Goal: Ask a question: Seek information or help from site administrators or community

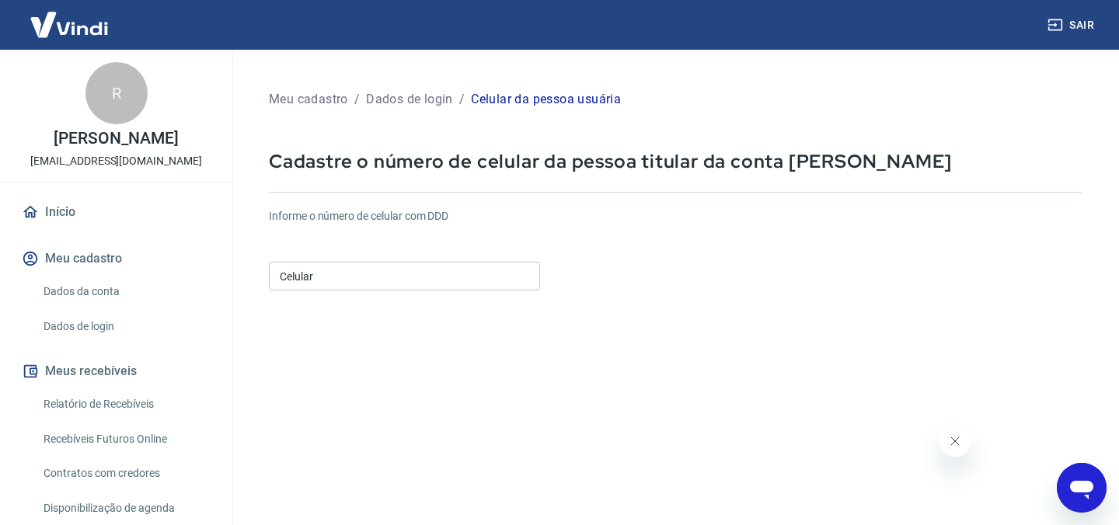
click at [1070, 485] on icon "Abrir janela de mensagens" at bounding box center [1081, 490] width 23 height 19
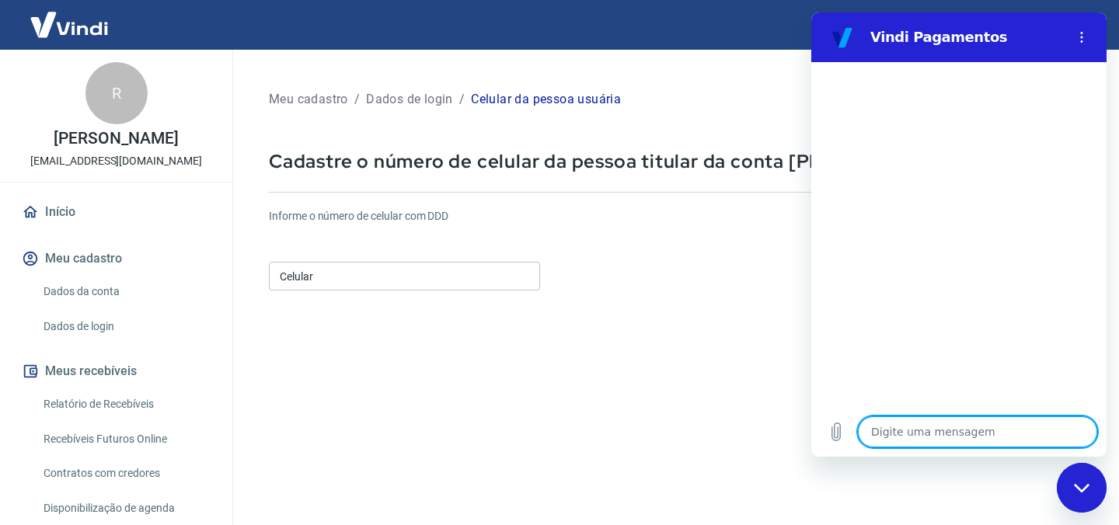
click at [905, 440] on textarea at bounding box center [977, 432] width 239 height 31
type textarea "E"
type textarea "x"
type textarea "Eu"
type textarea "x"
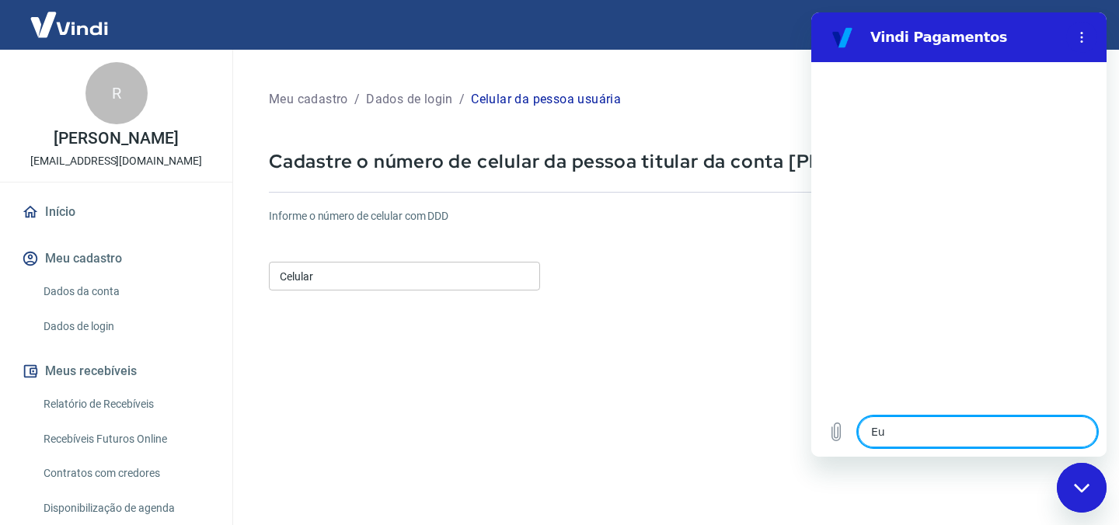
type textarea "Eu"
type textarea "x"
type textarea "Eu p"
type textarea "x"
type textarea "Eu pr"
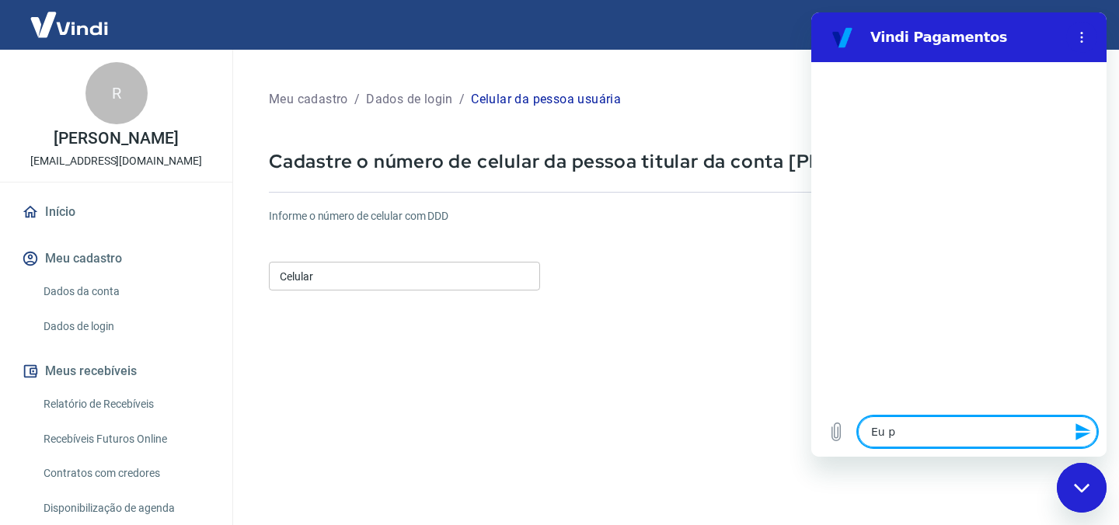
type textarea "x"
type textarea "Eu pre"
type textarea "x"
type textarea "Eu preci"
type textarea "x"
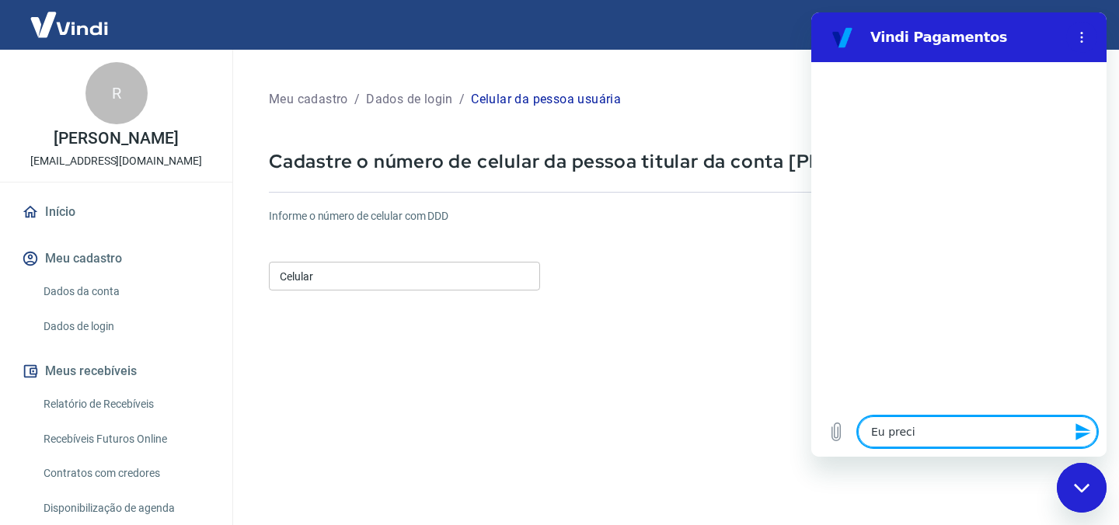
type textarea "Eu precis"
type textarea "x"
type textarea "Eu preciso"
type textarea "x"
type textarea "Eu preciso"
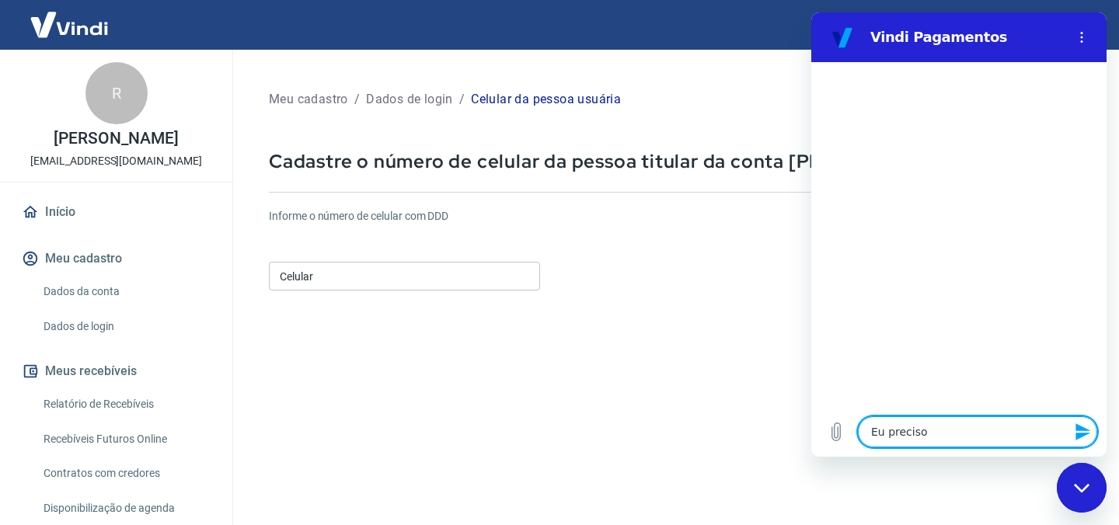
type textarea "x"
type textarea "Eu preciso e"
type textarea "x"
type textarea "Eu preciso es"
type textarea "x"
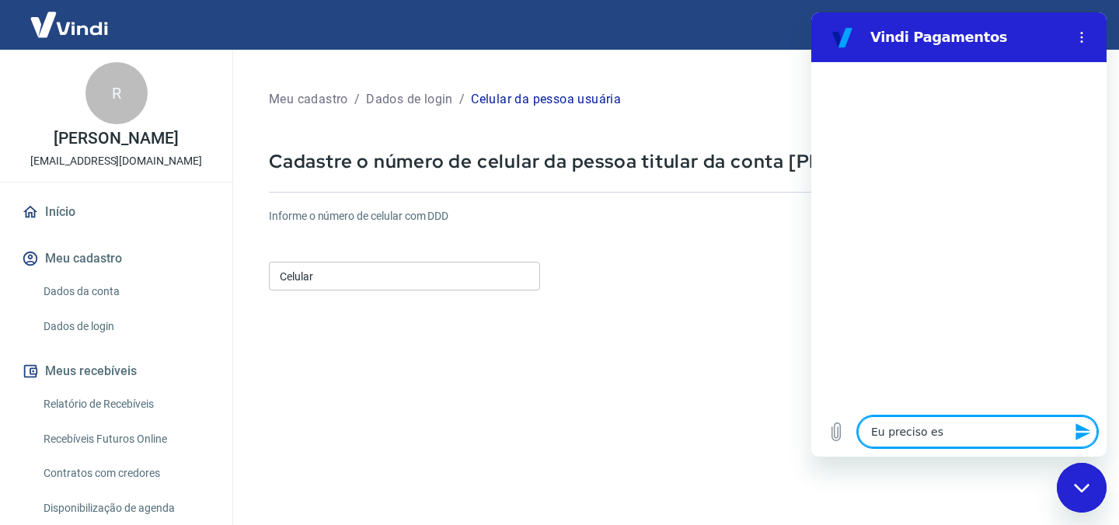
type textarea "Eu preciso est"
type textarea "x"
type textarea "Eu preciso estr"
type textarea "x"
type textarea "Eu preciso estro"
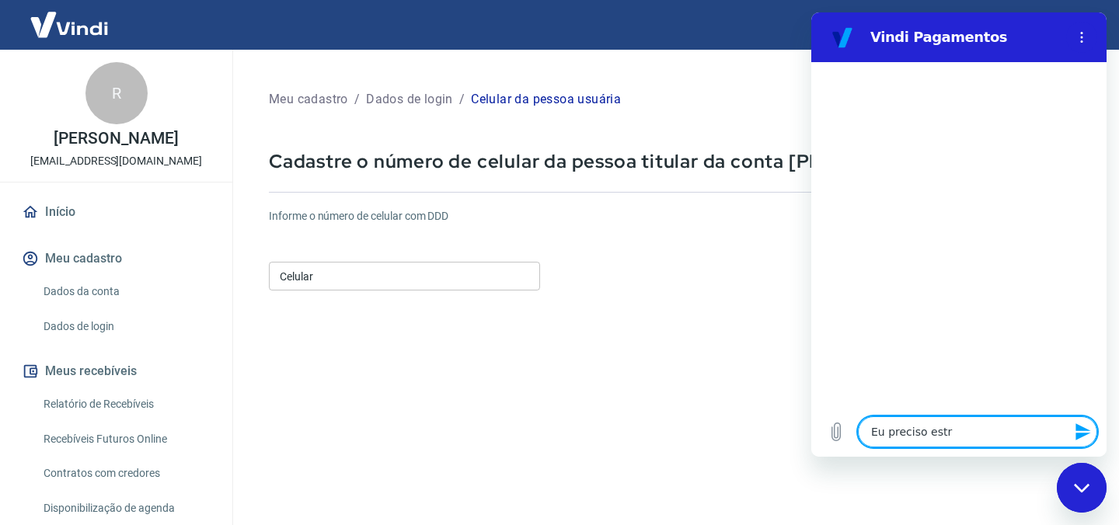
type textarea "x"
type textarea "Eu preciso estron"
type textarea "x"
type textarea "Eu preciso estrona"
type textarea "x"
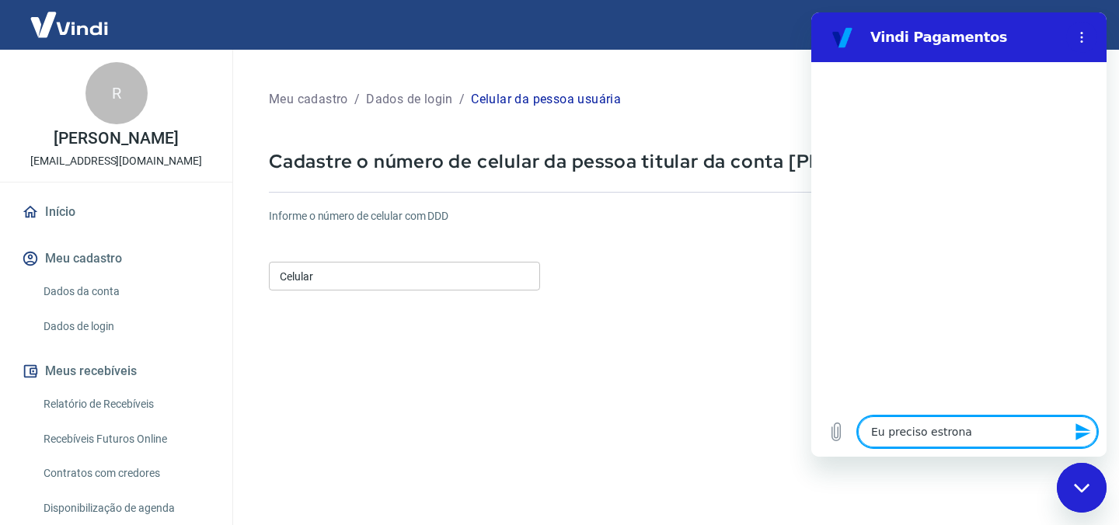
type textarea "Eu preciso estronar"
type textarea "x"
type textarea "Eu preciso estronar"
type textarea "x"
type textarea "Eu preciso estronar u"
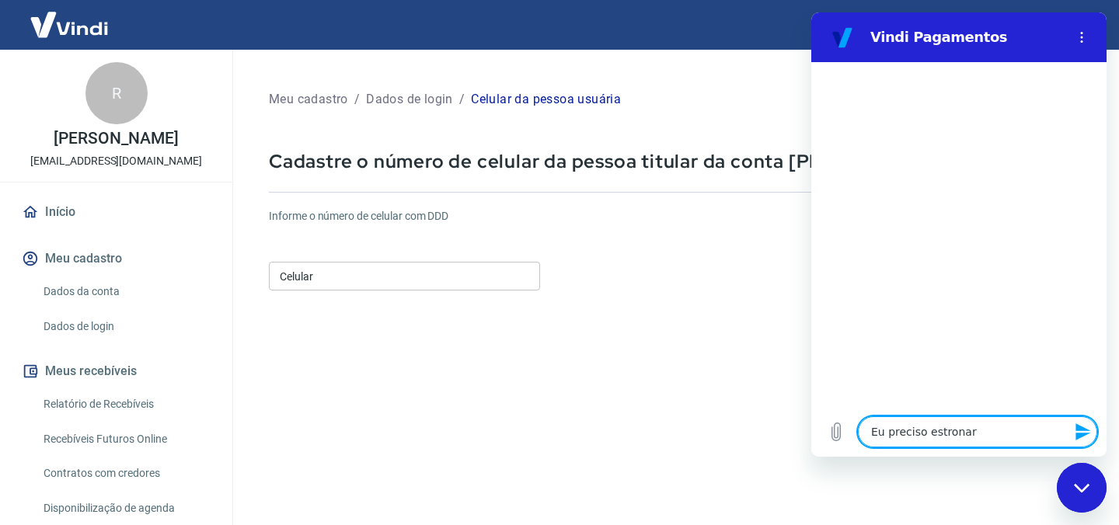
type textarea "x"
type textarea "Eu preciso estronar um"
type textarea "x"
type textarea "Eu preciso estronar uma"
type textarea "x"
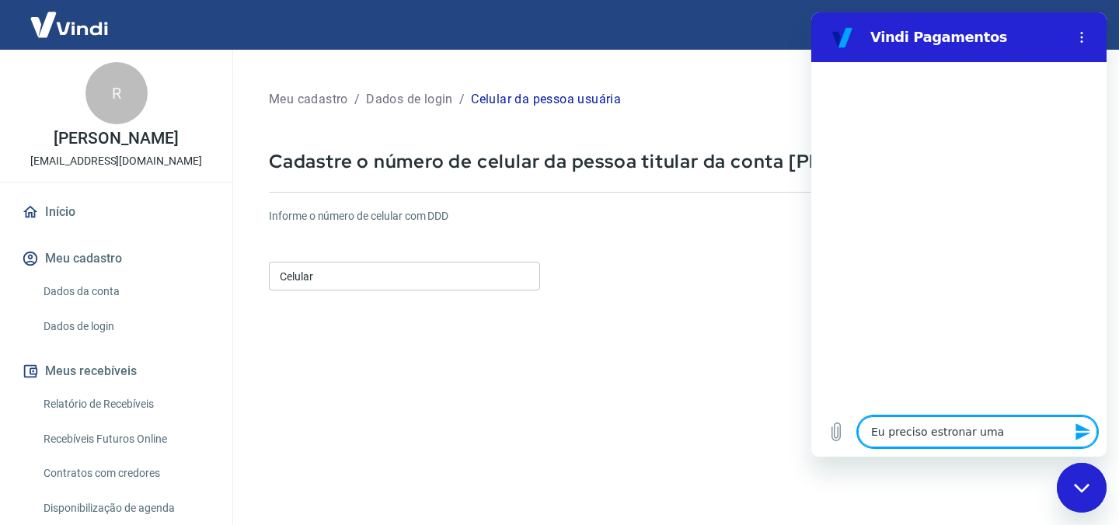
type textarea "Eu preciso estronar um"
type textarea "x"
type textarea "Eu preciso estronar u"
type textarea "x"
type textarea "Eu preciso estronar"
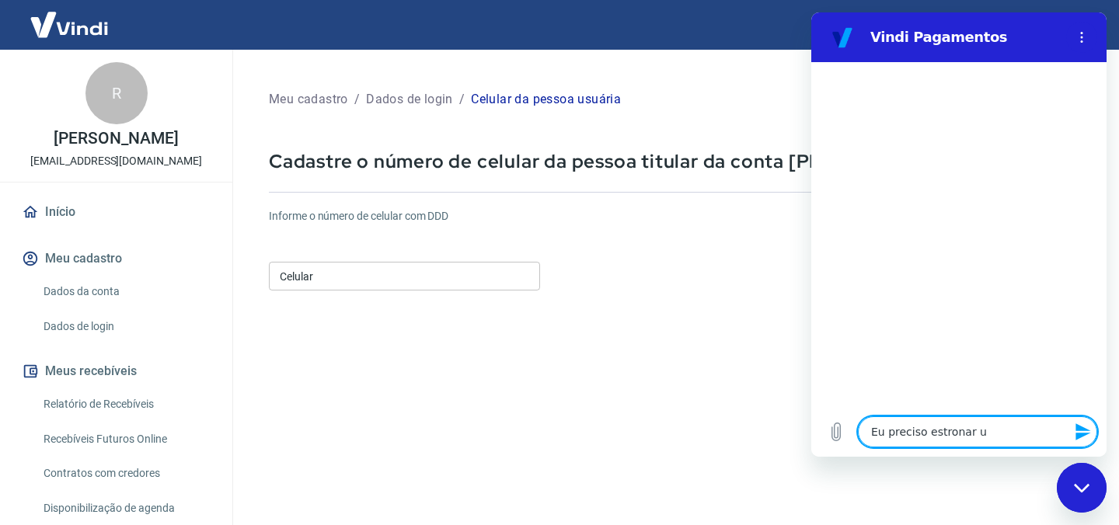
type textarea "x"
type textarea "Eu preciso estronar"
type textarea "x"
type textarea "Eu preciso estrona"
type textarea "x"
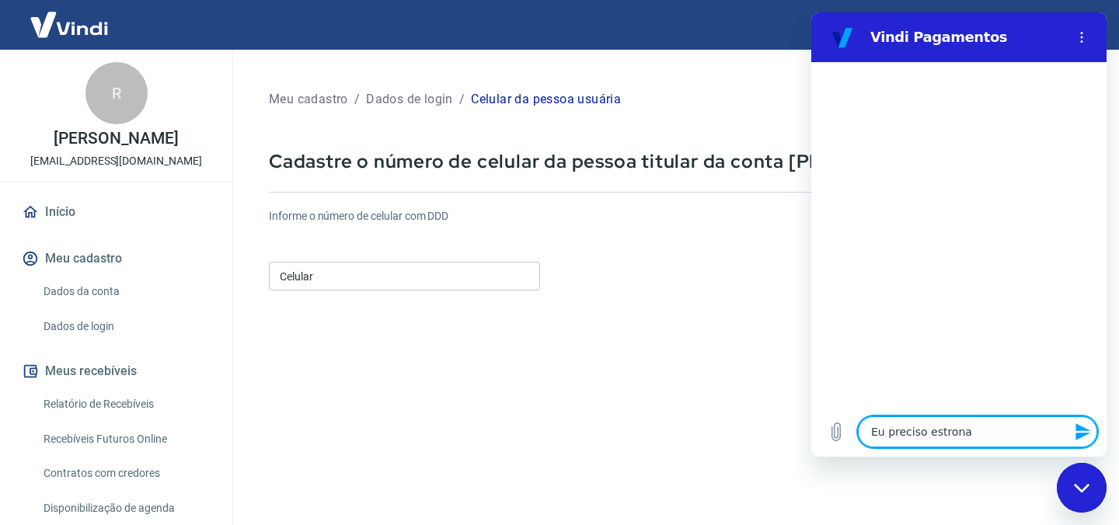
type textarea "Eu preciso estron"
type textarea "x"
type textarea "Eu preciso estro"
type textarea "x"
type textarea "Eu preciso estr"
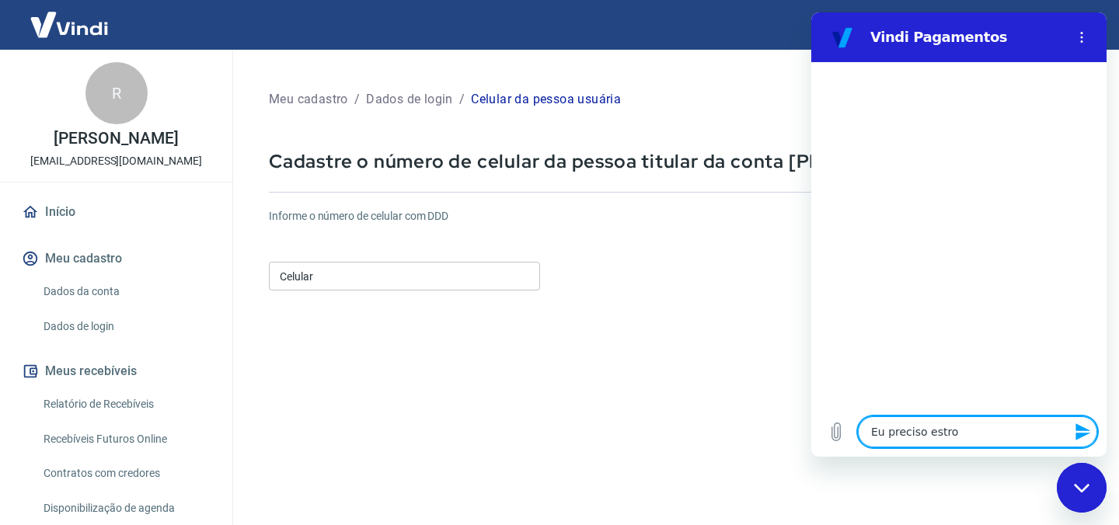
type textarea "x"
type textarea "Eu preciso est"
type textarea "x"
type textarea "Eu preciso estr"
type textarea "x"
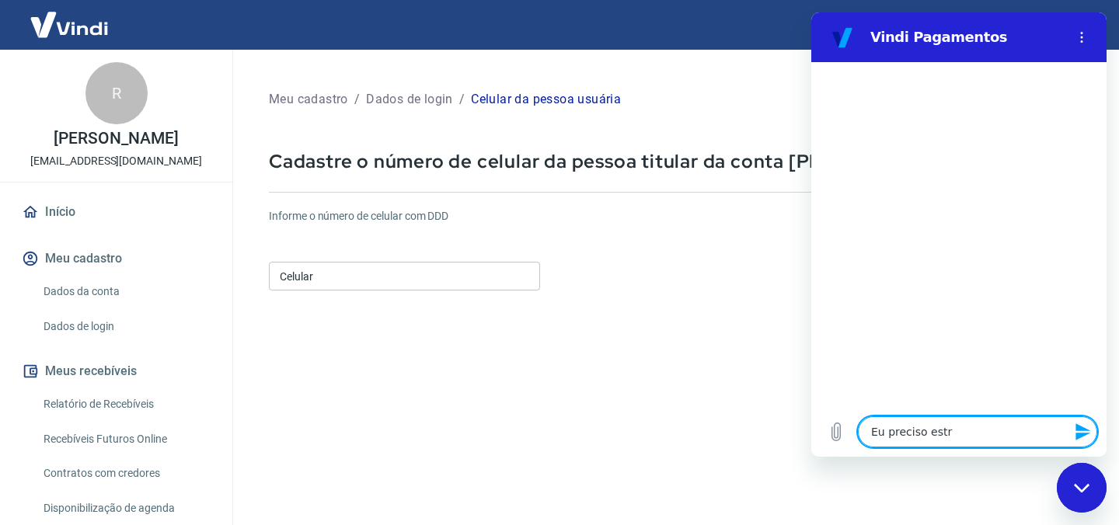
type textarea "Eu preciso est"
type textarea "x"
type textarea "Eu preciso esto"
type textarea "x"
type textarea "Eu preciso estor"
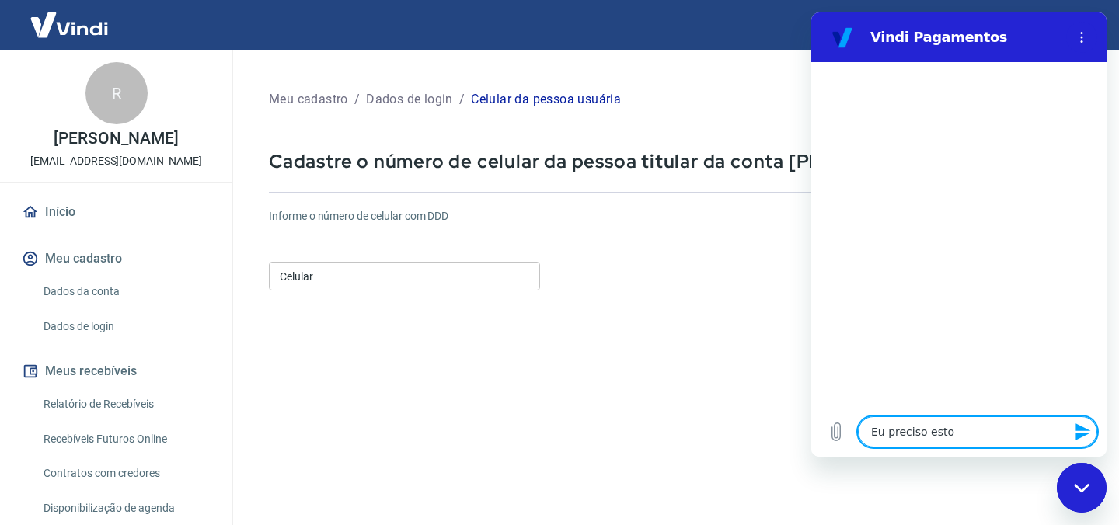
type textarea "x"
type textarea "Eu preciso estorn"
type textarea "x"
type textarea "Eu preciso estorna"
type textarea "x"
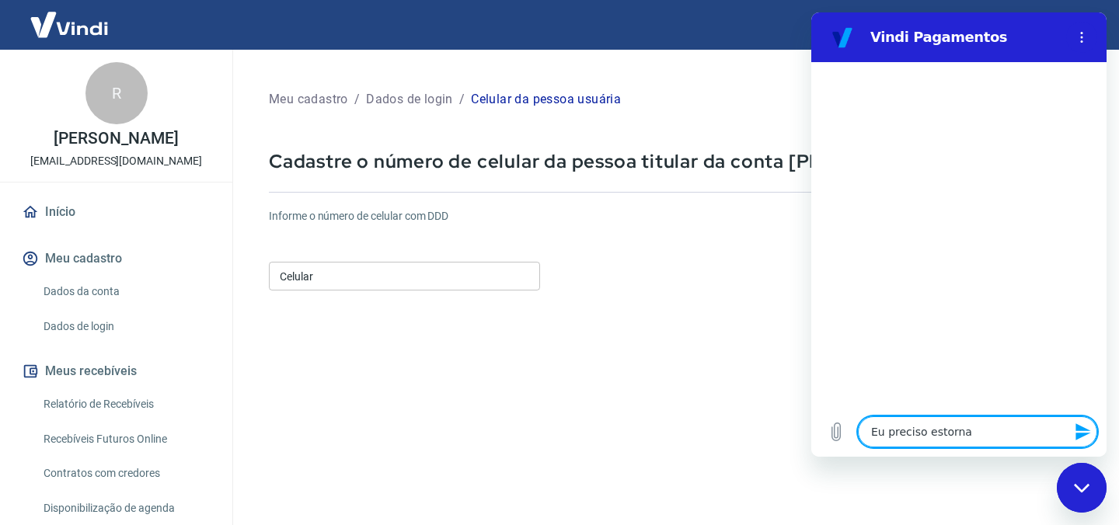
type textarea "Eu preciso estornar"
type textarea "x"
type textarea "Eu preciso estornar"
type textarea "x"
type textarea "Eu preciso estornar u"
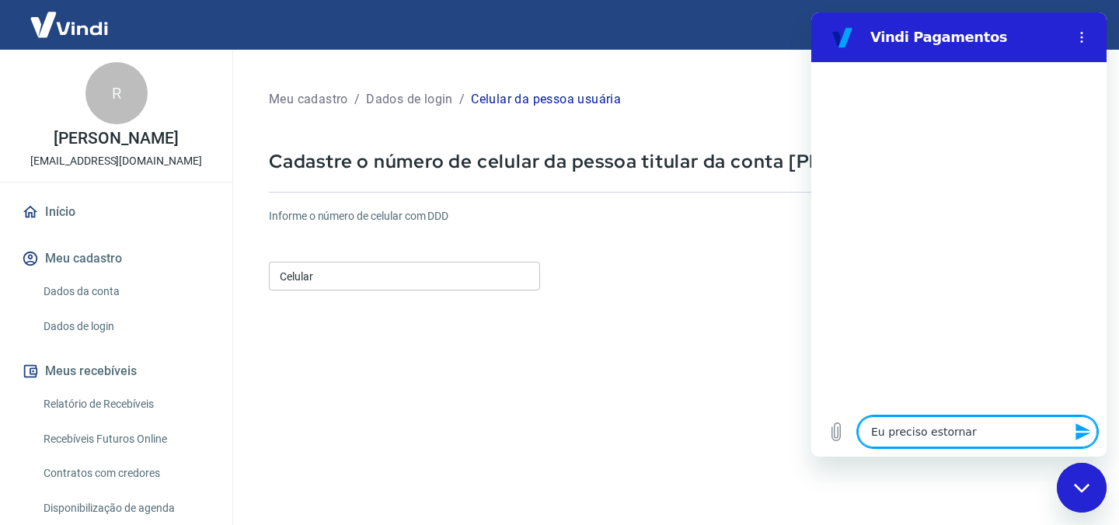
type textarea "x"
type textarea "Eu preciso estornar um"
type textarea "x"
type textarea "Eu preciso estornar uma"
type textarea "x"
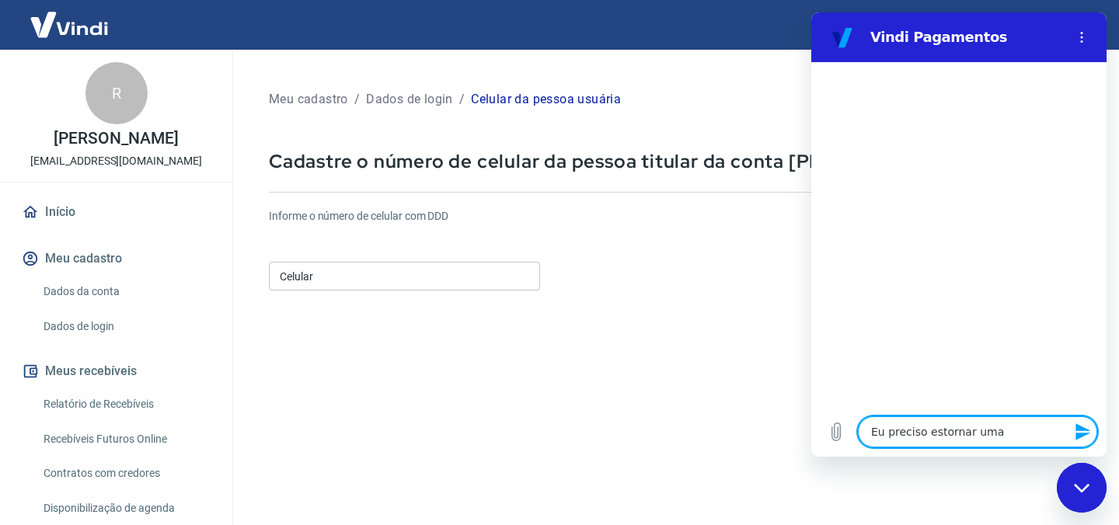
type textarea "Eu preciso estornar uma"
type textarea "x"
type textarea "Eu preciso estornar uma c"
type textarea "x"
type textarea "Eu preciso estornar uma co"
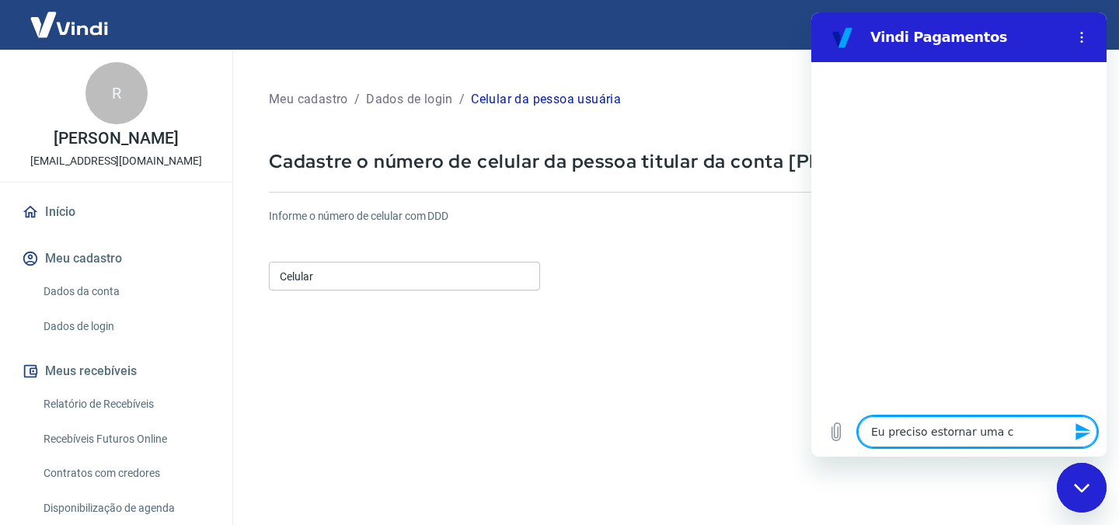
type textarea "x"
type textarea "Eu preciso estornar uma com"
type textarea "x"
type textarea "Eu preciso estornar uma comp"
type textarea "x"
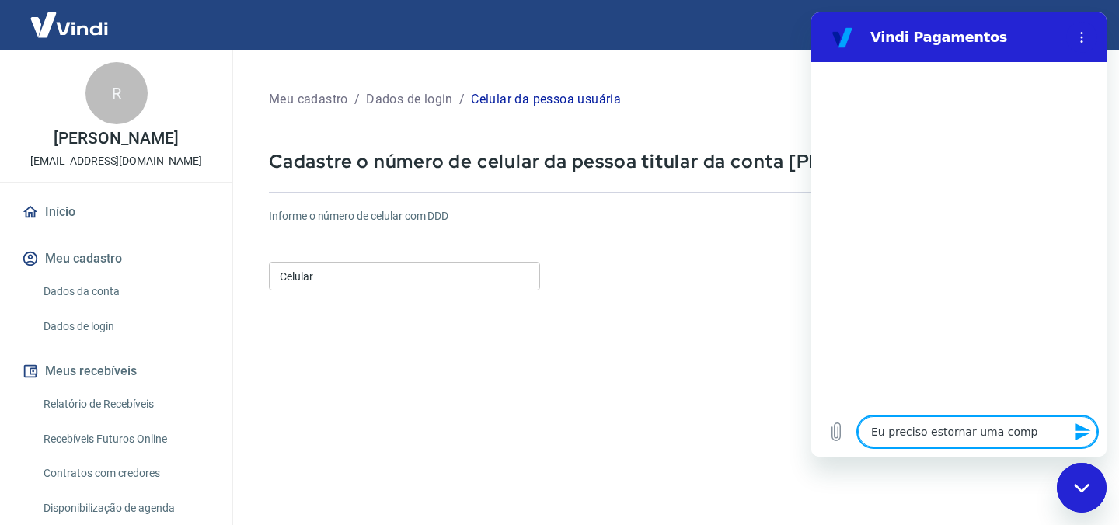
type textarea "Eu preciso estornar uma compr"
type textarea "x"
type textarea "Eu preciso estornar uma compra"
type textarea "x"
type textarea "Eu preciso estornar uma compra"
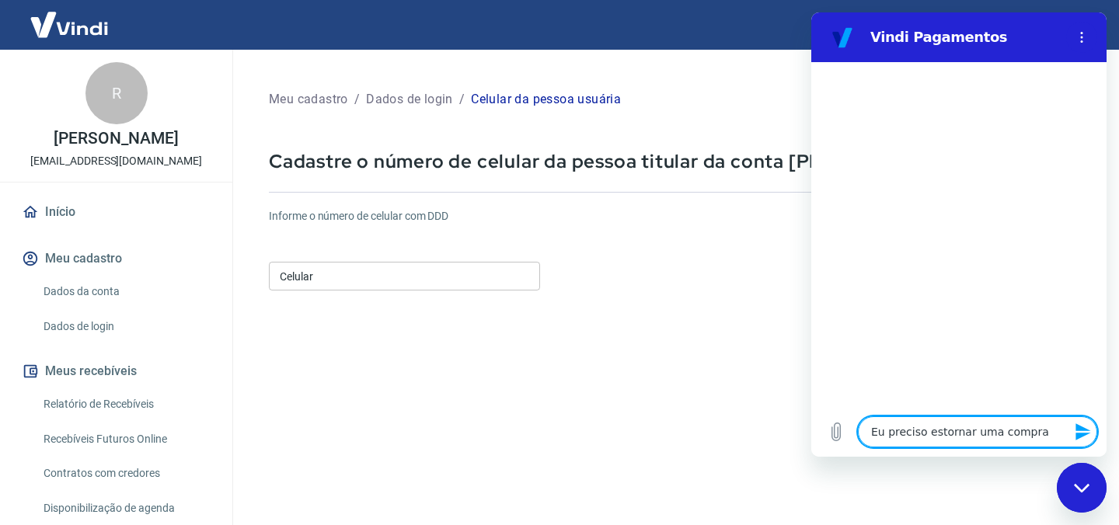
type textarea "x"
type textarea "Eu preciso estornar uma compra d"
type textarea "x"
type textarea "Eu preciso estornar uma compra de"
type textarea "x"
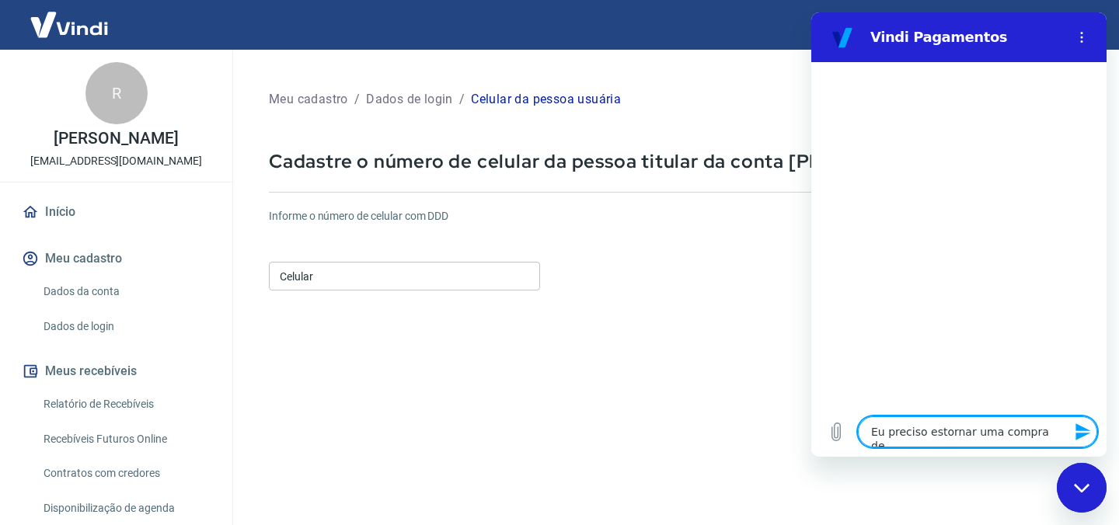
type textarea "Eu preciso estornar uma compra de"
type textarea "x"
type textarea "Eu preciso estornar uma compra de u"
type textarea "x"
type textarea "Eu preciso estornar uma compra de um"
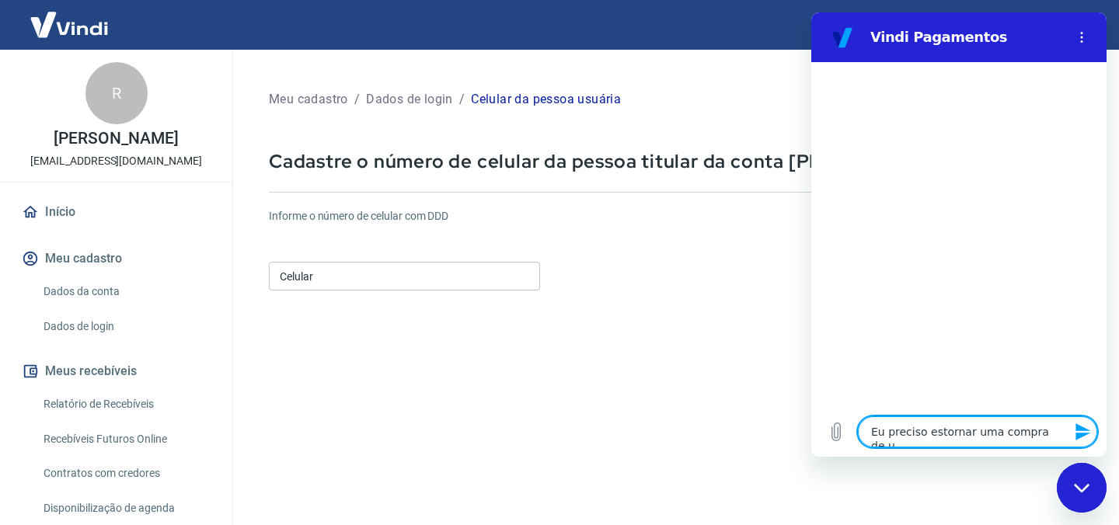
type textarea "x"
type textarea "Eu preciso estornar uma compra de uma"
type textarea "x"
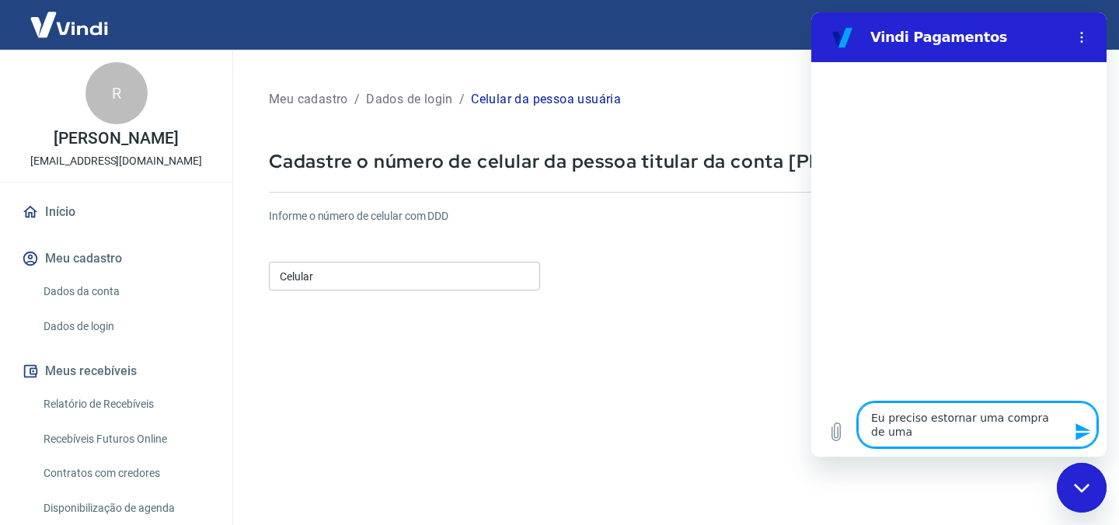
type textarea "Eu preciso estornar uma compra de uma"
type textarea "x"
type textarea "Eu preciso estornar uma compra de uma c"
type textarea "x"
type textarea "Eu preciso estornar uma compra de uma cl"
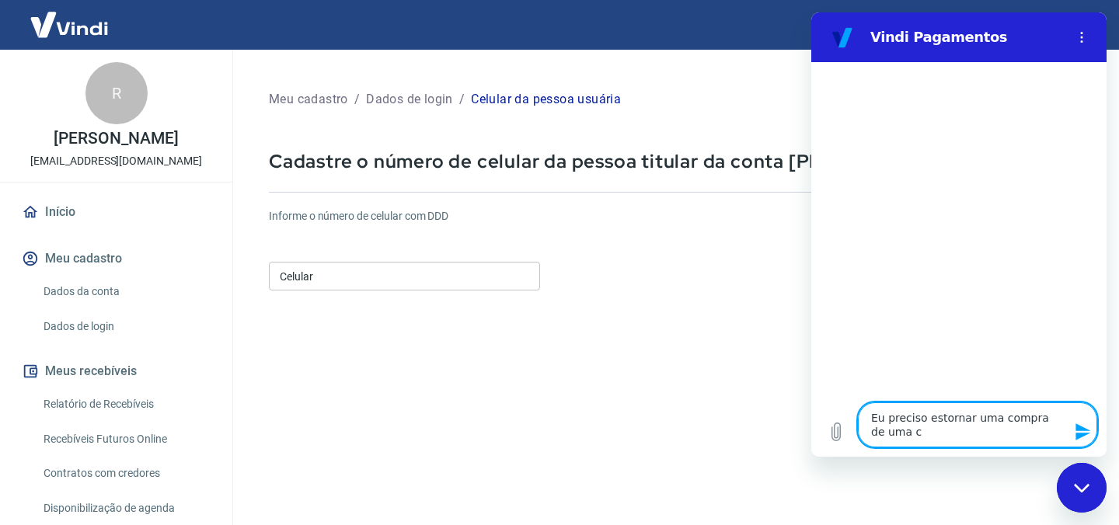
type textarea "x"
type textarea "Eu preciso estornar uma compra de uma cli"
type textarea "x"
type textarea "Eu preciso estornar uma compra de uma clie"
type textarea "x"
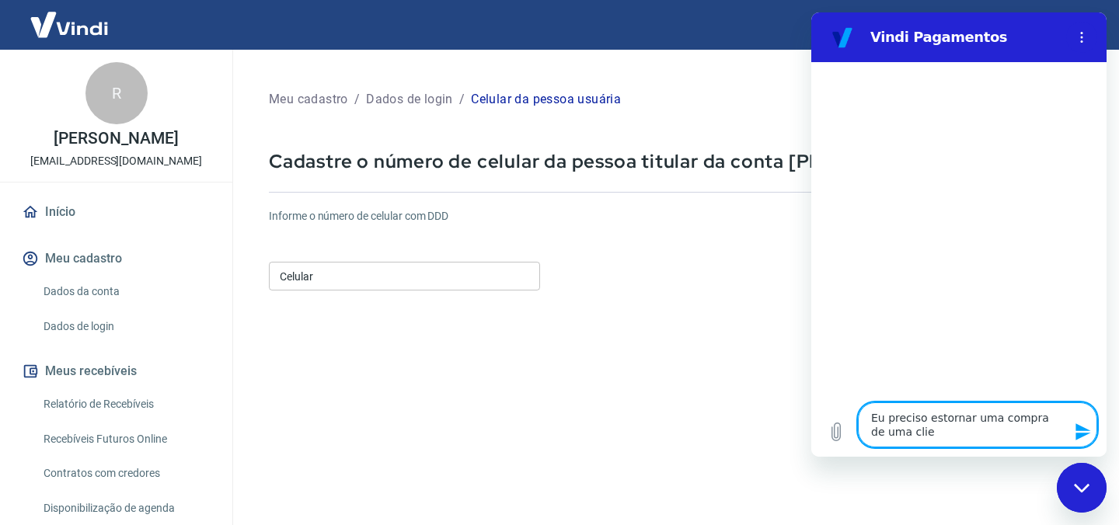
type textarea "Eu preciso estornar uma compra de uma clien"
type textarea "x"
type textarea "Eu preciso estornar uma compra de uma client"
type textarea "x"
type textarea "Eu preciso estornar uma compra de uma cliente"
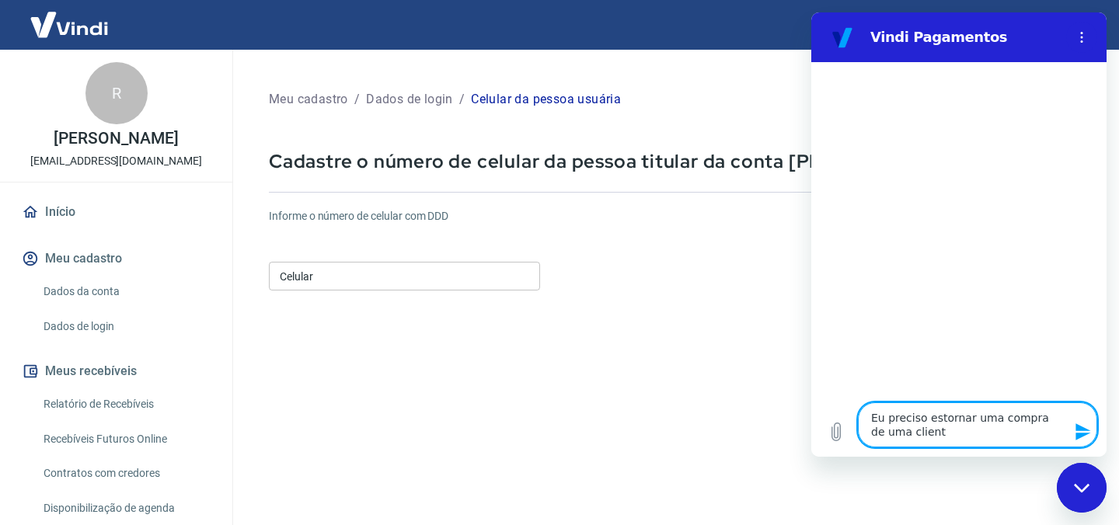
type textarea "x"
type textarea "Eu preciso estornar uma compra de uma cliente,"
type textarea "x"
type textarea "Eu preciso estornar uma compra de uma cliente,"
type textarea "x"
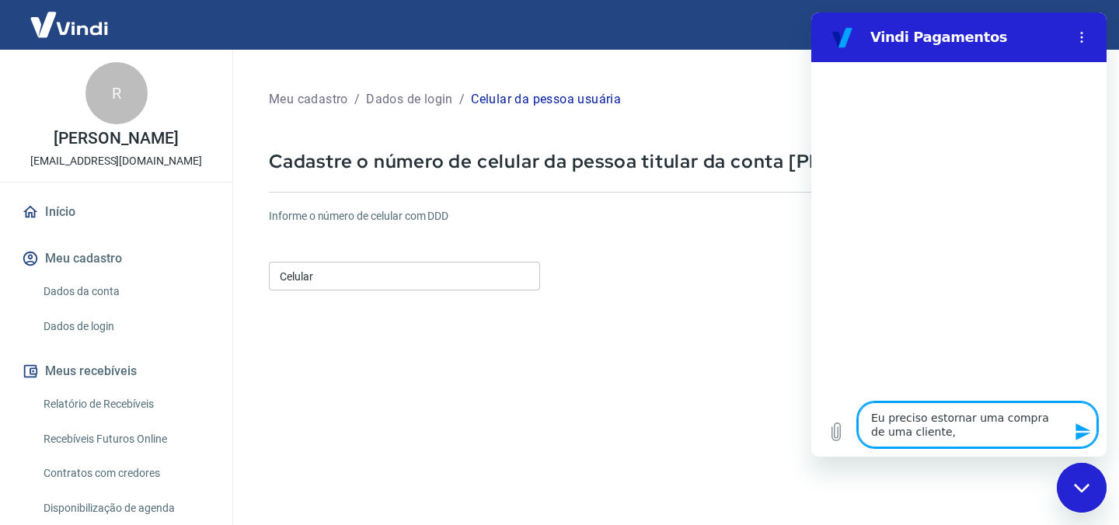
type textarea "Eu preciso estornar uma compra de uma cliente, c"
type textarea "x"
type textarea "Eu preciso estornar uma compra de uma cliente, co"
type textarea "x"
type textarea "Eu preciso estornar uma compra de uma cliente, com"
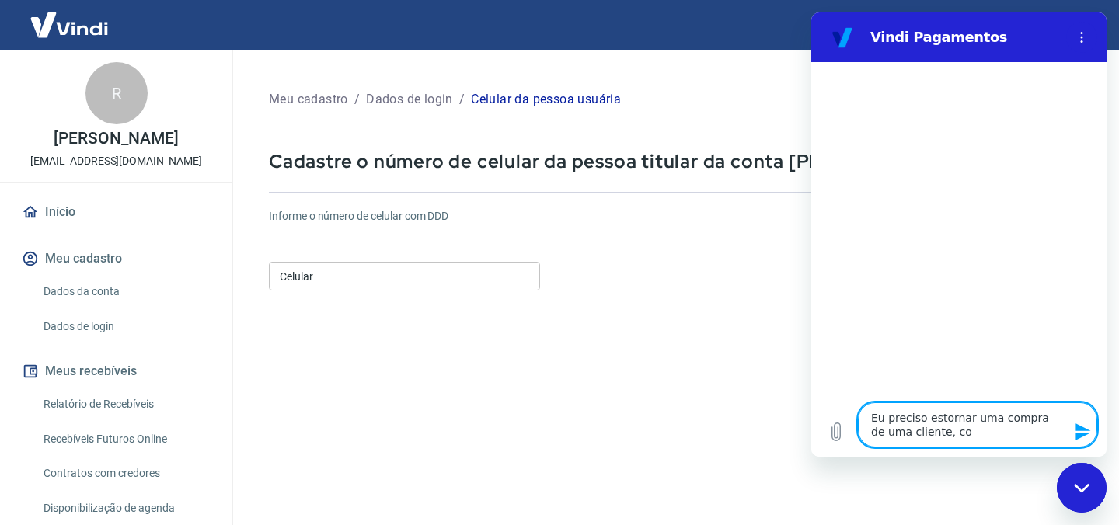
type textarea "x"
type textarea "Eu preciso estornar uma compra de uma cliente, como"
type textarea "x"
type textarea "Eu preciso estornar uma compra de uma cliente, como"
type textarea "x"
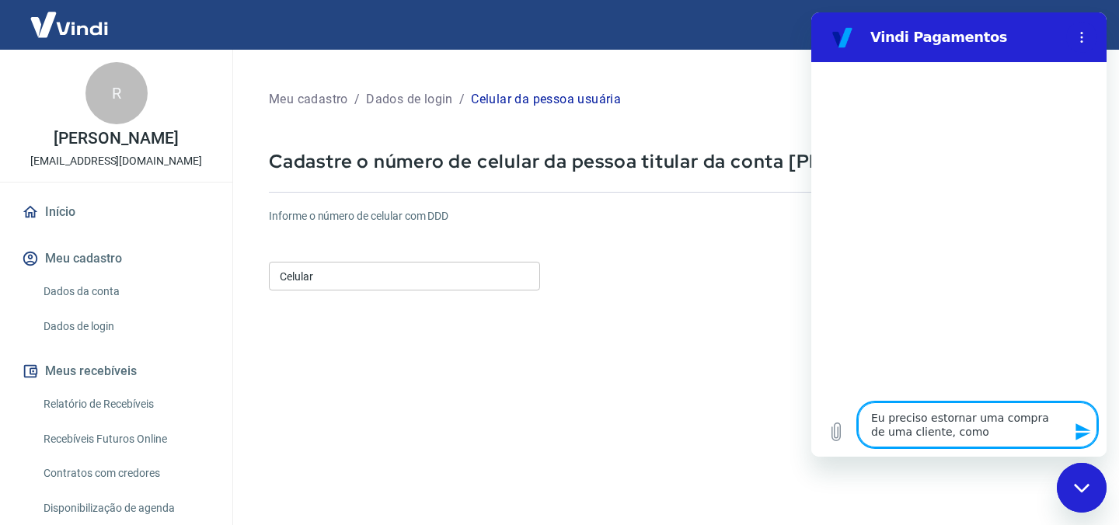
type textarea "Eu preciso estornar uma compra de uma cliente, como n"
type textarea "x"
type textarea "Eu preciso estornar uma compra de uma cliente, como na"
type textarea "x"
type textarea "Eu preciso estornar uma compra de uma cliente, como nao"
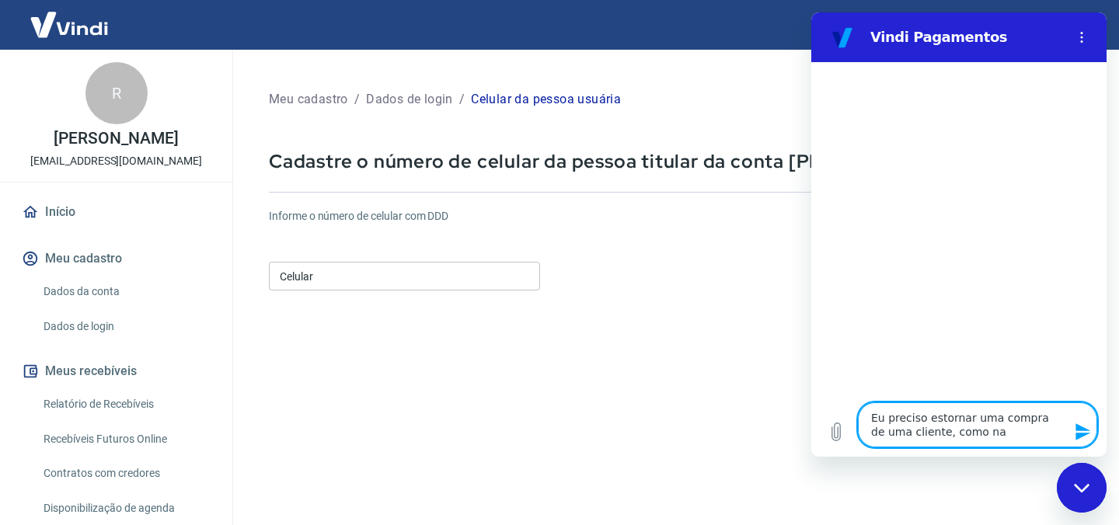
type textarea "x"
type textarea "Eu preciso estornar uma compra de uma cliente, como nao"
type textarea "x"
type textarea "Eu preciso estornar uma compra de uma cliente, como nao t"
type textarea "x"
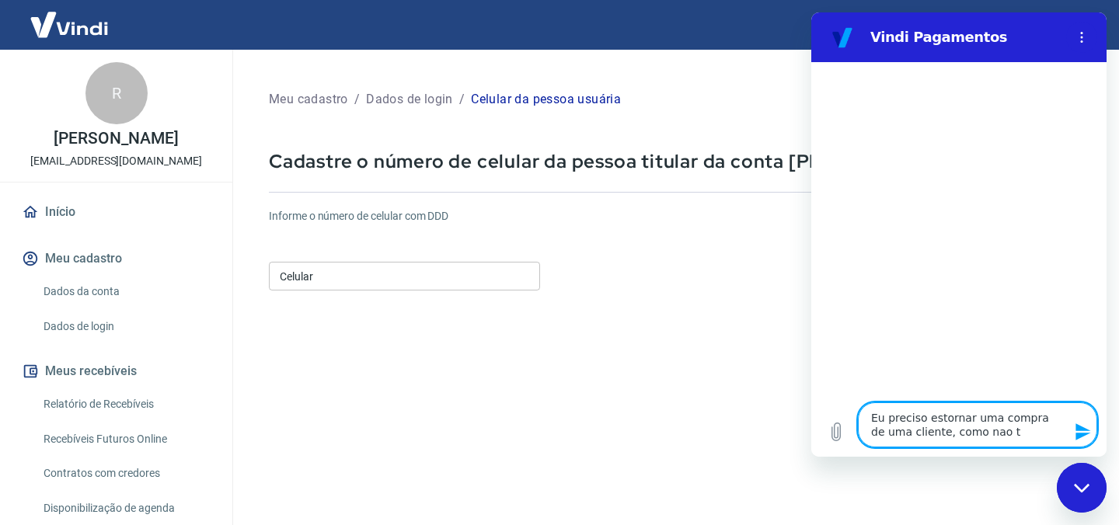
type textarea "Eu preciso estornar uma compra de uma cliente, como nao ti"
type textarea "x"
type textarea "Eu preciso estornar uma compra de uma cliente, como nao tin"
type textarea "x"
type textarea "Eu preciso estornar uma compra de uma cliente, como nao tinh"
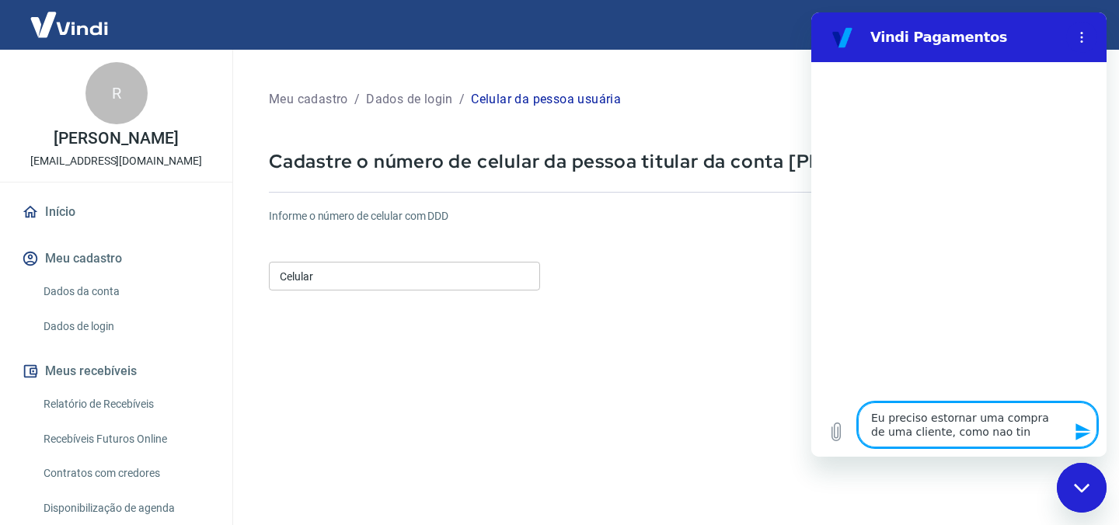
type textarea "x"
type textarea "Eu preciso estornar uma compra de uma cliente, como [PERSON_NAME] tinha"
type textarea "x"
type textarea "Eu preciso estornar uma compra de uma cliente, como [PERSON_NAME] tinha"
type textarea "x"
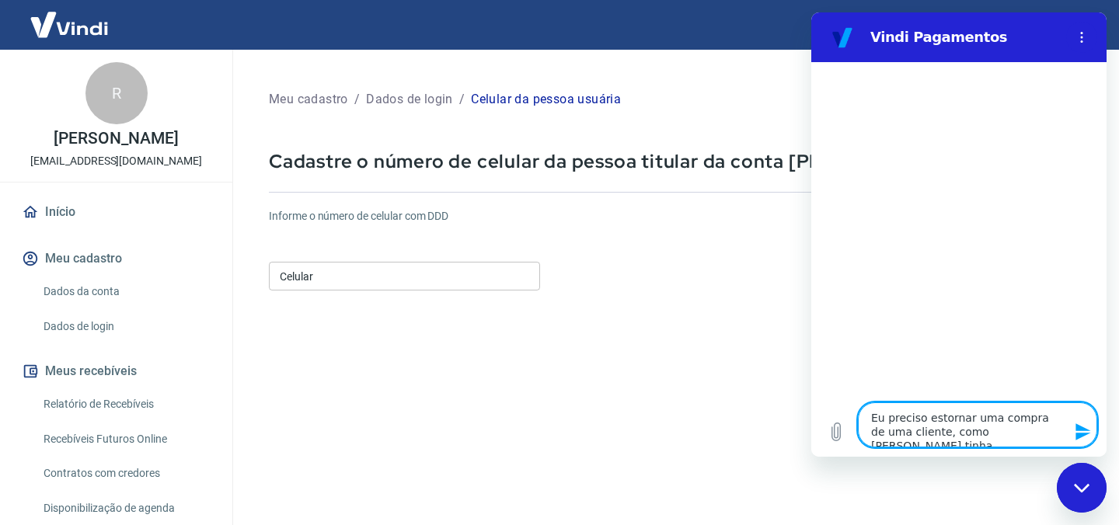
type textarea "Eu preciso estornar uma compra de uma cliente, como [PERSON_NAME] tinha s"
type textarea "x"
type textarea "Eu preciso estornar uma compra de uma cliente, como [PERSON_NAME] tinha sa"
type textarea "x"
type textarea "Eu preciso estornar uma compra de uma cliente, como [PERSON_NAME] tinha sal"
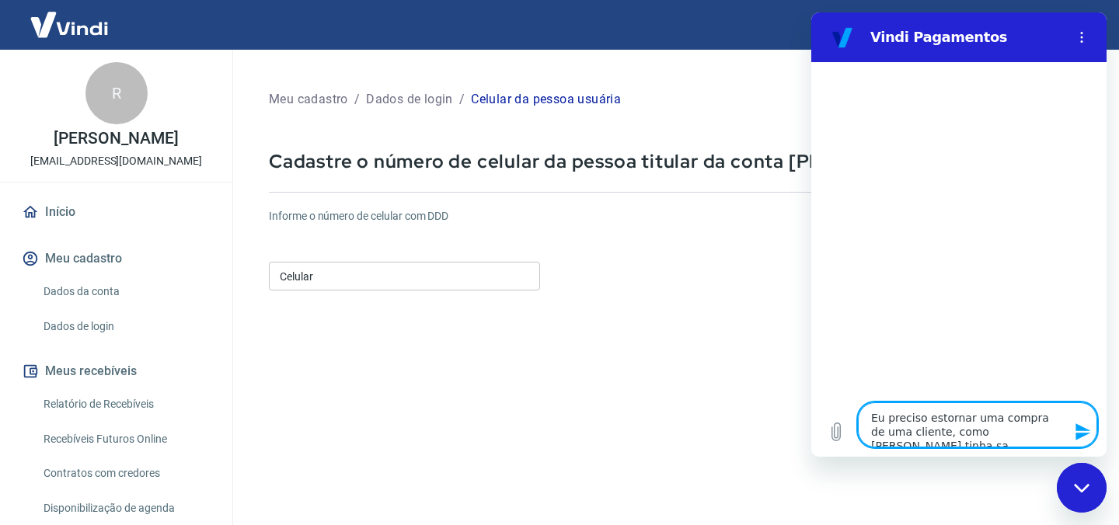
type textarea "x"
type textarea "Eu preciso estornar uma compra de uma cliente, como [PERSON_NAME] tinha sald"
type textarea "x"
type textarea "Eu preciso estornar uma compra de uma cliente, como nao tinha saldo"
type textarea "x"
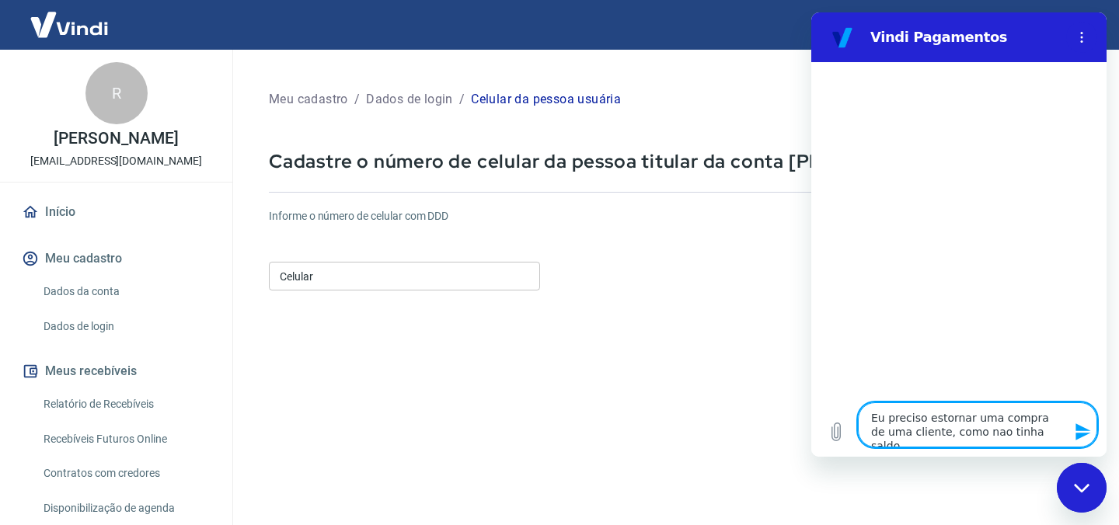
type textarea "Eu preciso estornar uma compra de uma cliente, como nao tinha saldo"
type textarea "x"
type textarea "Eu preciso estornar uma compra de uma cliente, como nao tinha saldo e"
type textarea "x"
type textarea "Eu preciso estornar uma compra de uma cliente, como nao tinha saldo eu"
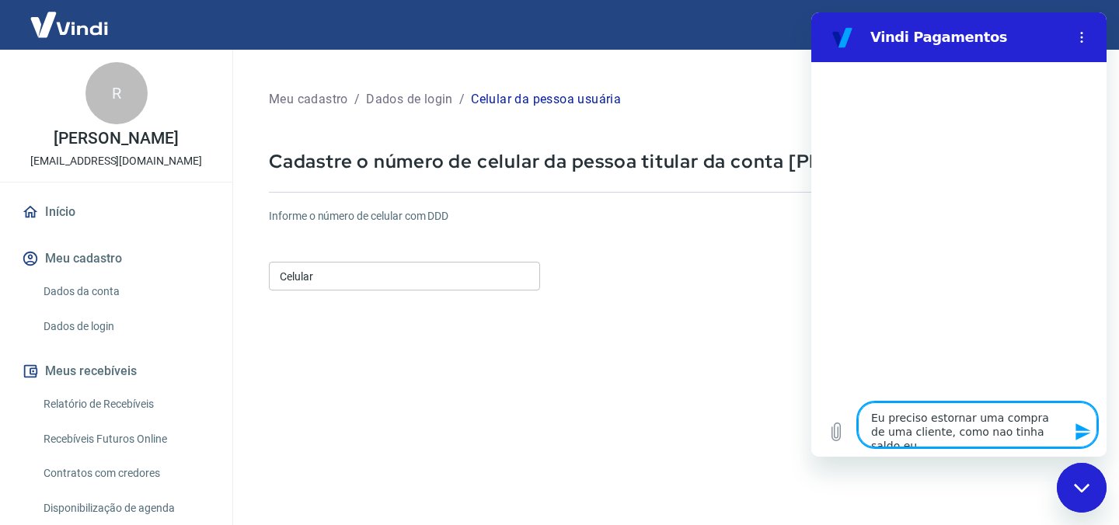
type textarea "x"
type textarea "Eu preciso estornar uma compra de uma cliente, como nao tinha saldo eu"
type textarea "x"
type textarea "Eu preciso estornar uma compra de uma cliente, como nao tinha saldo eu a"
type textarea "x"
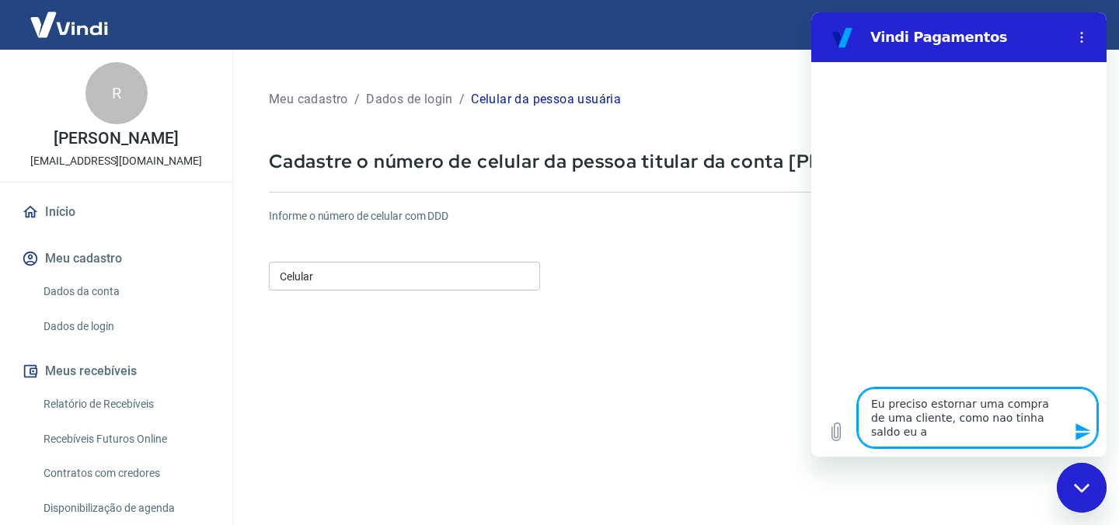
type textarea "Eu preciso estornar uma compra de uma cliente, como nao tinha saldo eu ad"
type textarea "x"
type textarea "Eu preciso estornar uma compra de uma cliente, como nao tinha saldo eu adi"
type textarea "x"
type textarea "Eu preciso estornar uma compra de uma cliente, como nao tinha saldo eu adic"
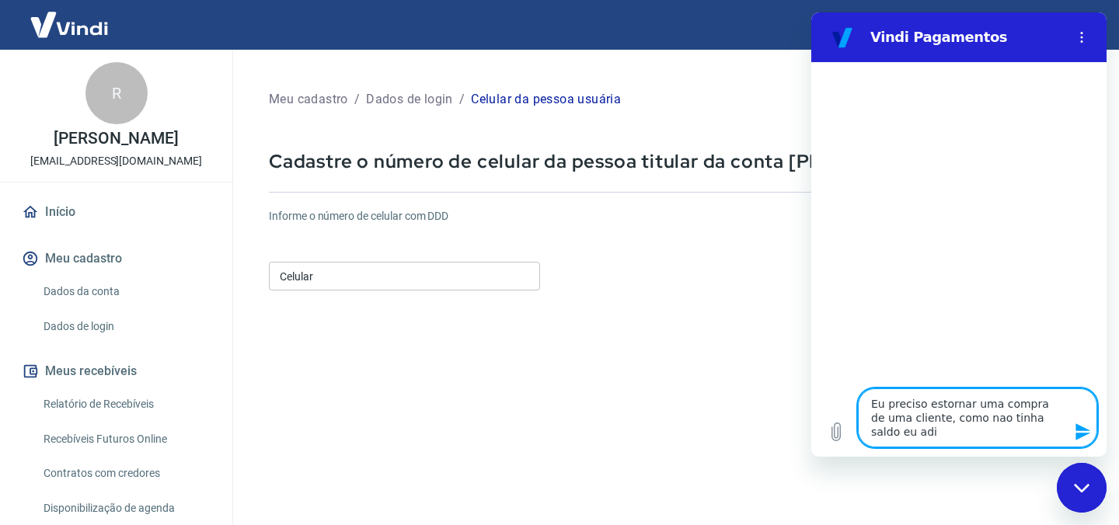
type textarea "x"
type textarea "Eu preciso estornar uma compra de uma cliente, como nao tinha saldo eu adici"
type textarea "x"
type textarea "Eu preciso estornar uma compra de uma cliente, como nao tinha saldo eu adicio"
type textarea "x"
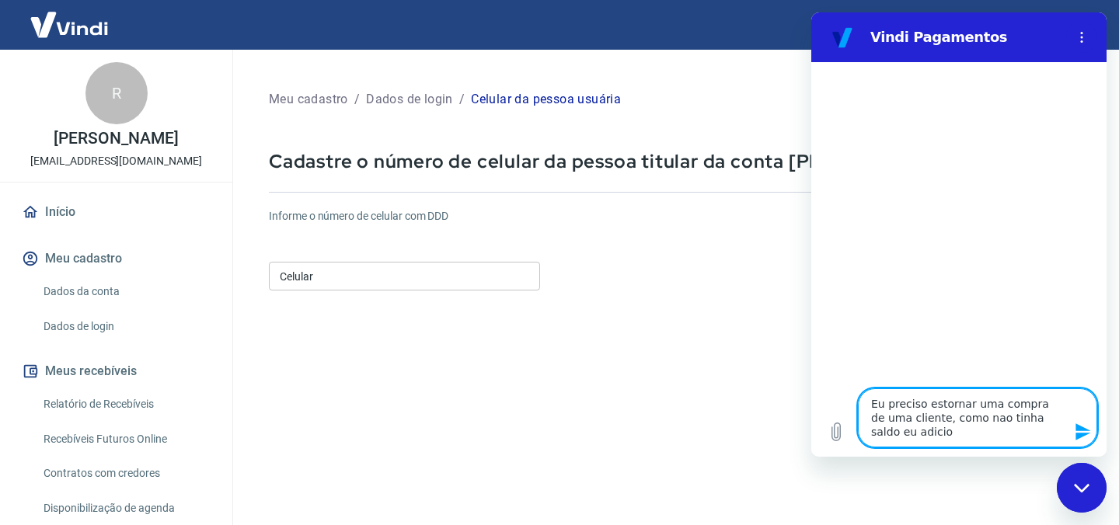
type textarea "Eu preciso estornar uma compra de uma cliente, como nao tinha saldo eu adicion"
type textarea "x"
type textarea "Eu preciso estornar uma compra de uma cliente, como nao tinha saldo eu adicione"
type textarea "x"
type textarea "Eu preciso estornar uma compra de uma cliente, como nao tinha saldo eu adicionei"
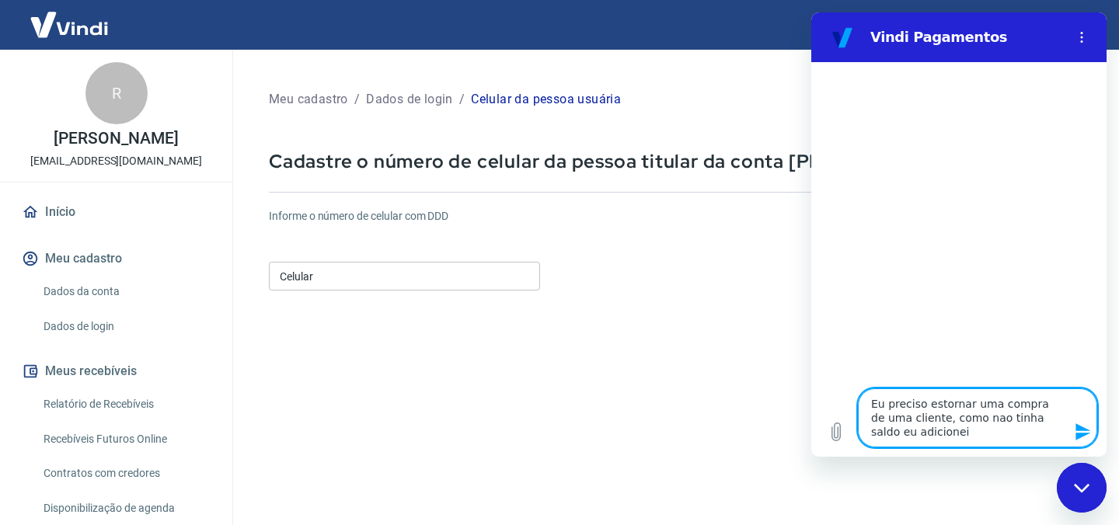
type textarea "x"
type textarea "Eu preciso estornar uma compra de uma cliente, como nao tinha saldo eu adicionei"
type textarea "x"
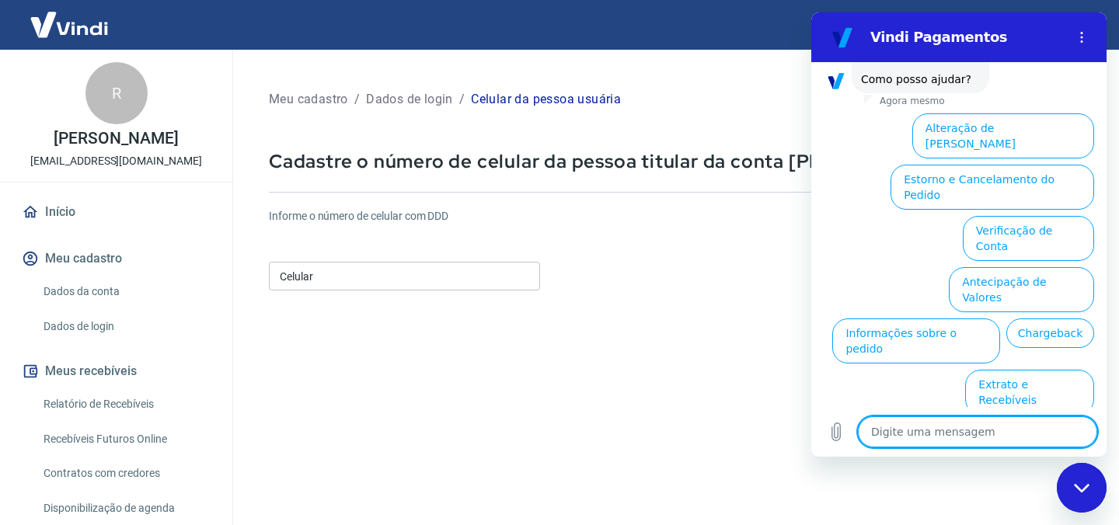
scroll to position [183, 0]
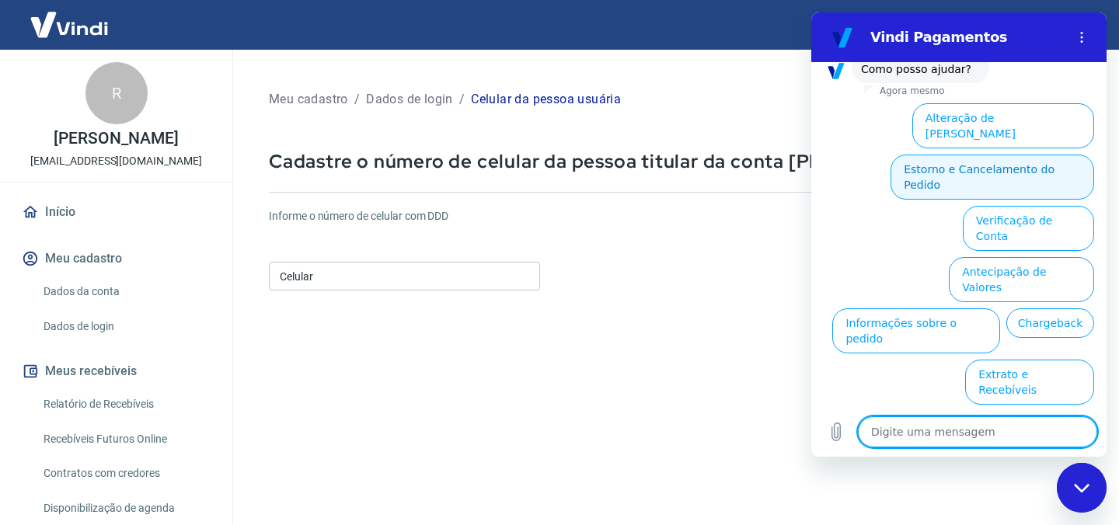
click at [986, 155] on button "Estorno e Cancelamento do Pedido" at bounding box center [993, 177] width 204 height 45
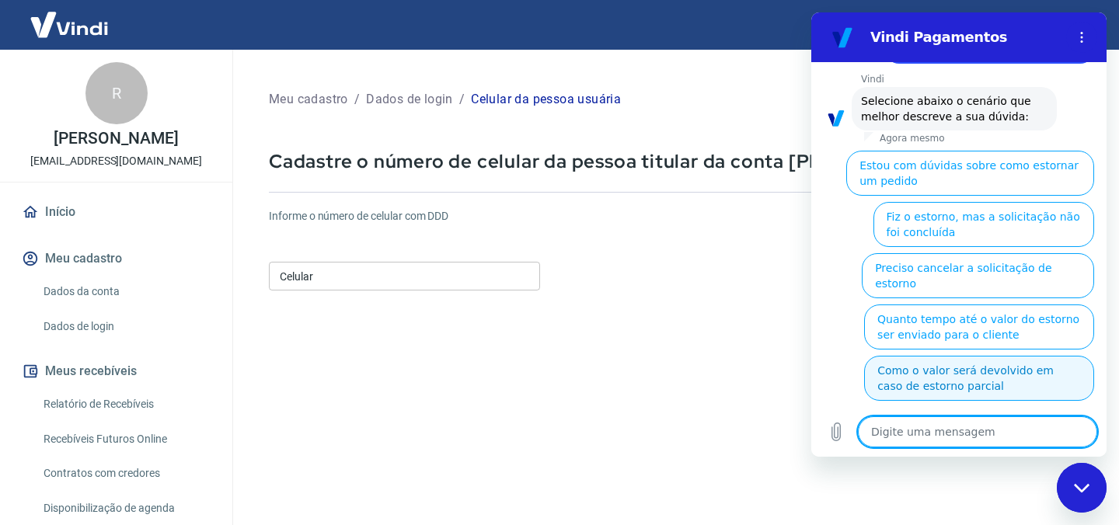
scroll to position [242, 0]
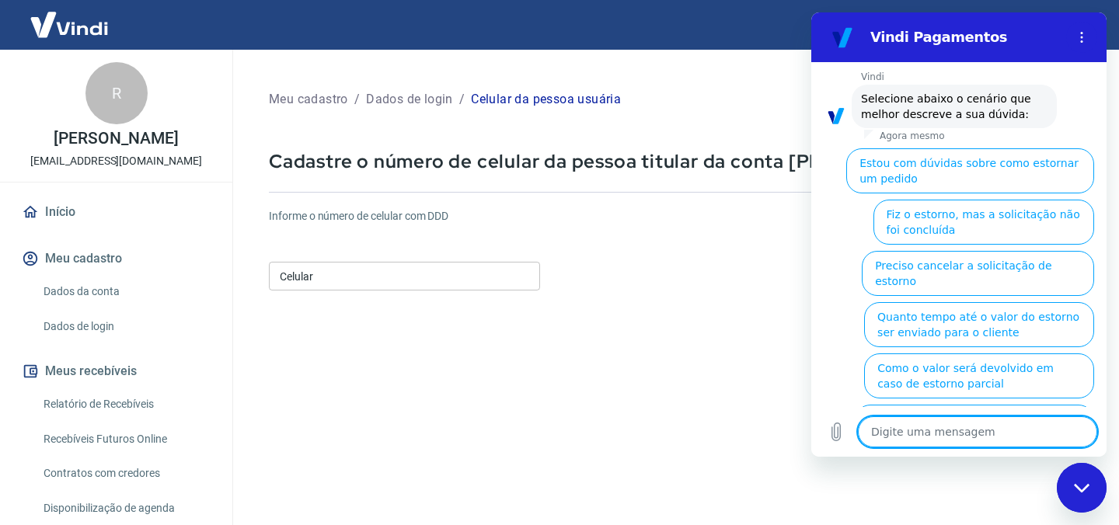
click at [951, 431] on textarea at bounding box center [977, 432] width 239 height 31
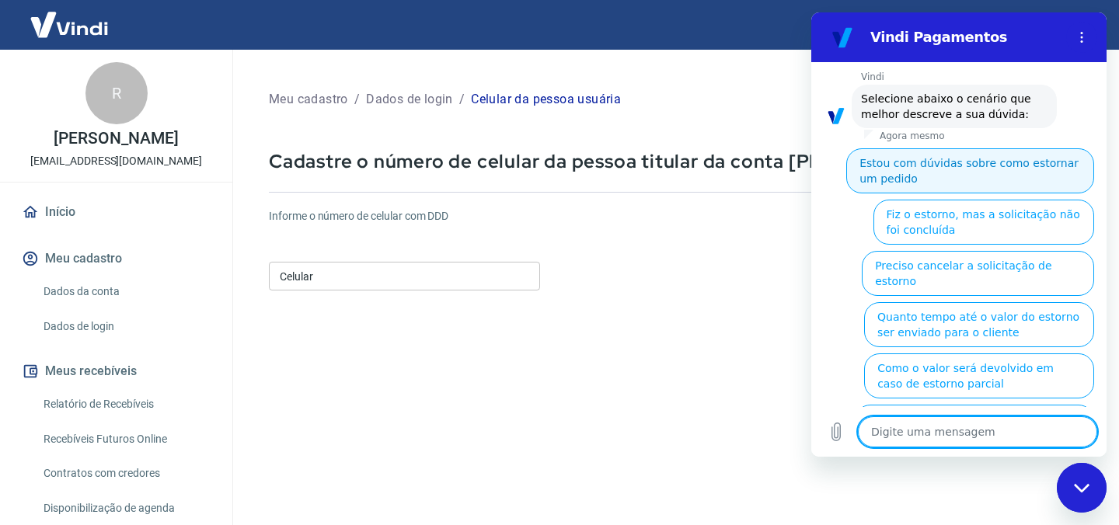
click at [946, 170] on button "Estou com dúvidas sobre como estornar um pedido" at bounding box center [970, 170] width 248 height 45
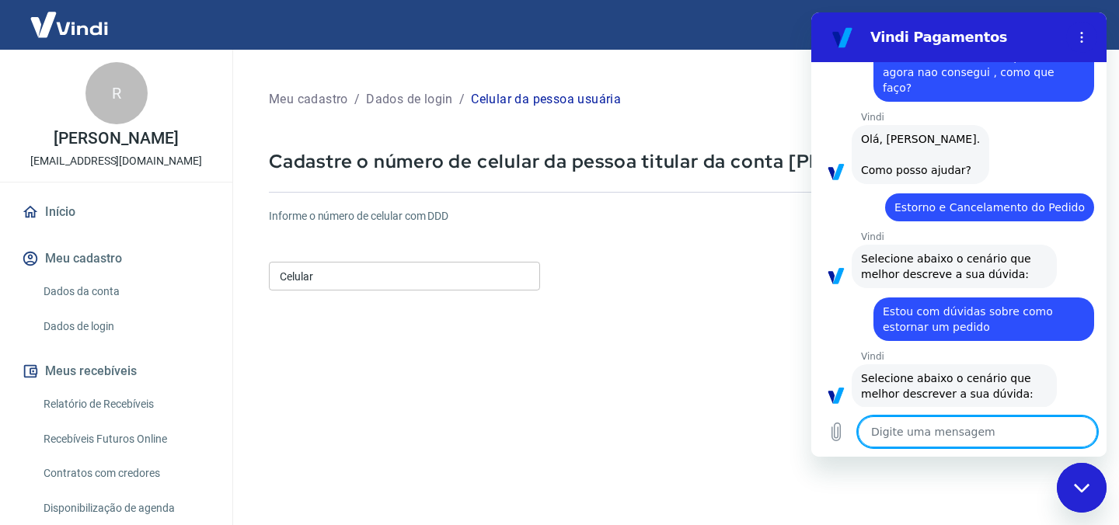
scroll to position [156, 0]
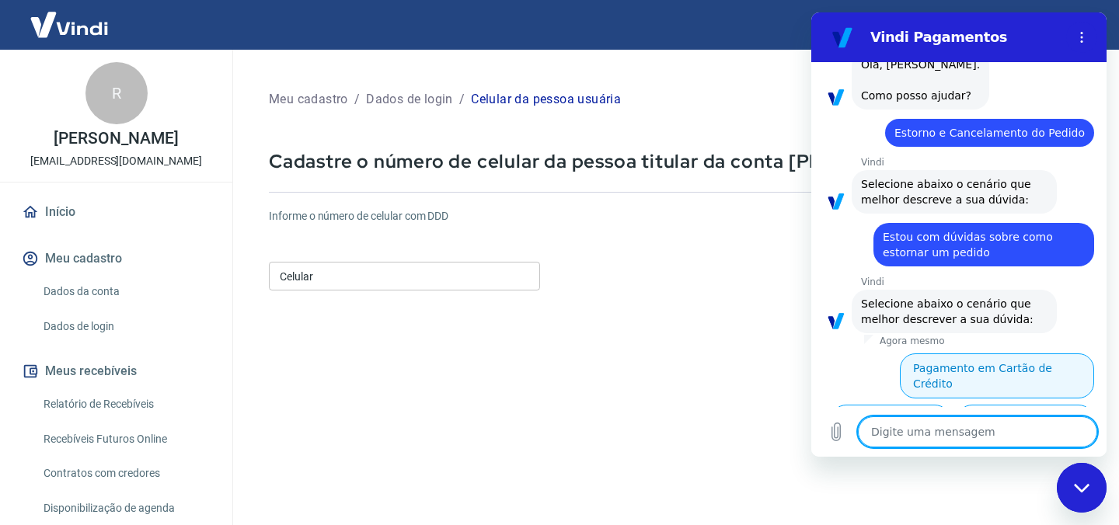
click at [956, 354] on button "Pagamento em Cartão de Crédito" at bounding box center [997, 376] width 194 height 45
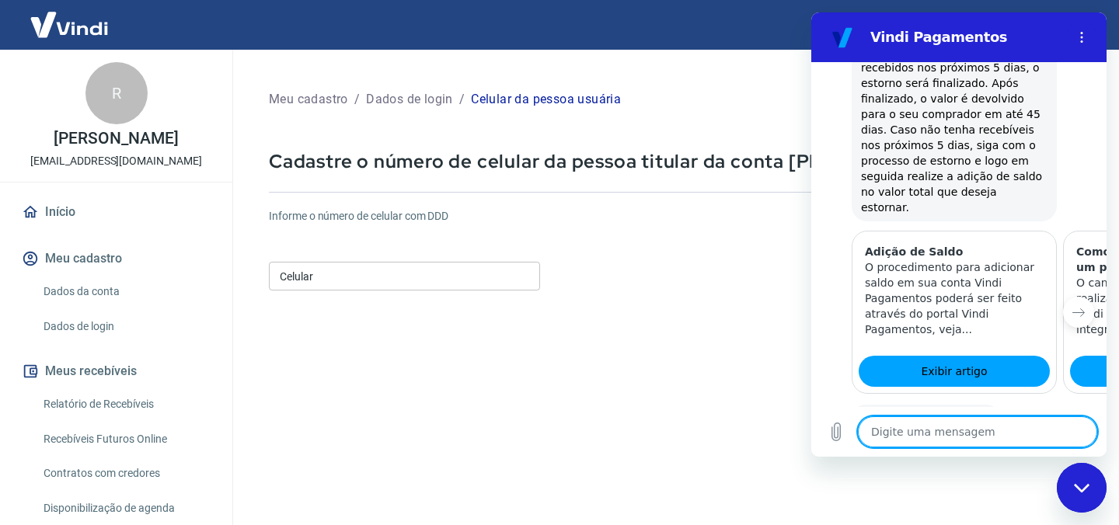
scroll to position [809, 0]
click at [1021, 452] on button "Sim" at bounding box center [1018, 467] width 46 height 30
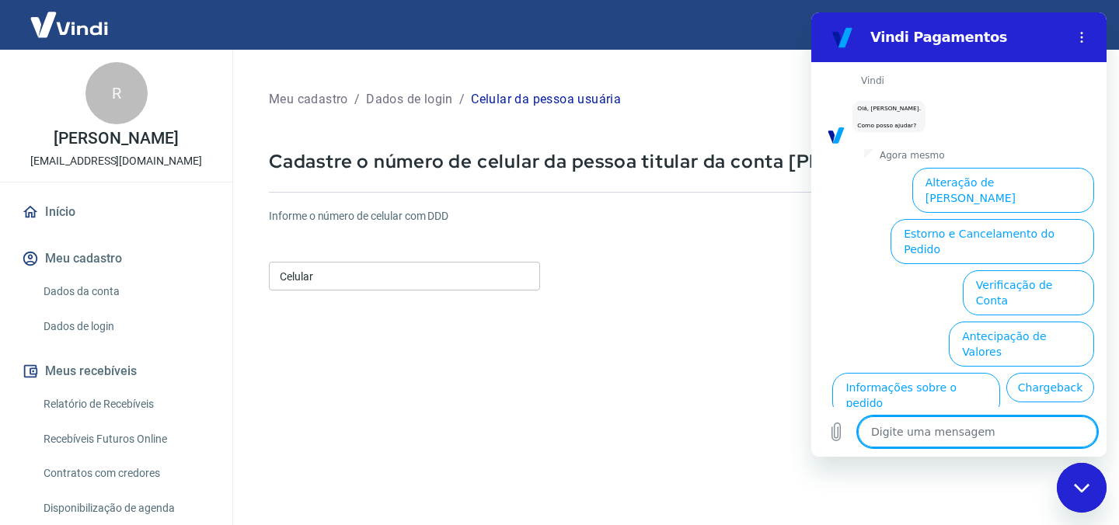
scroll to position [1215, 0]
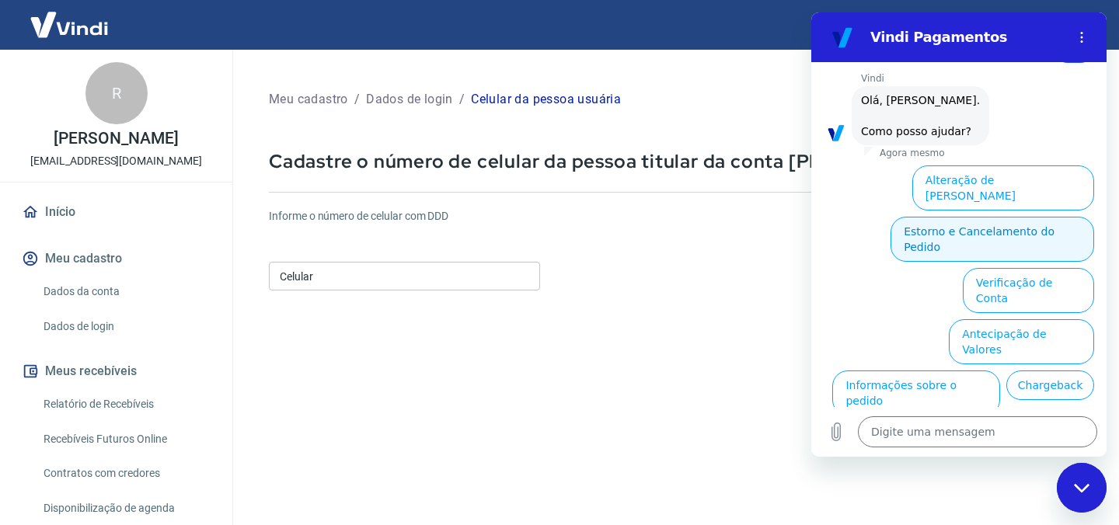
click at [958, 217] on button "Estorno e Cancelamento do Pedido" at bounding box center [993, 239] width 204 height 45
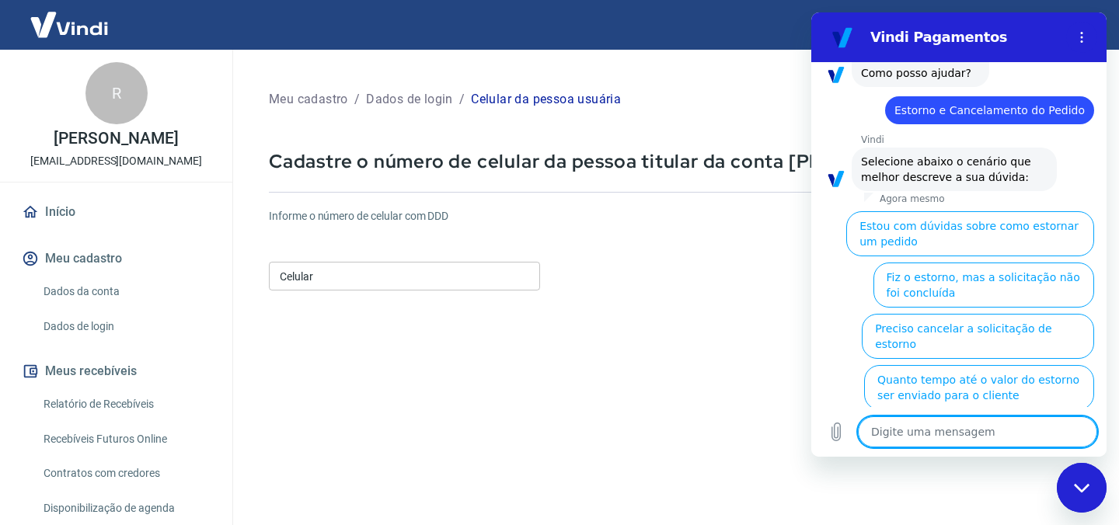
scroll to position [1274, 0]
click at [946, 438] on textarea at bounding box center [977, 432] width 239 height 31
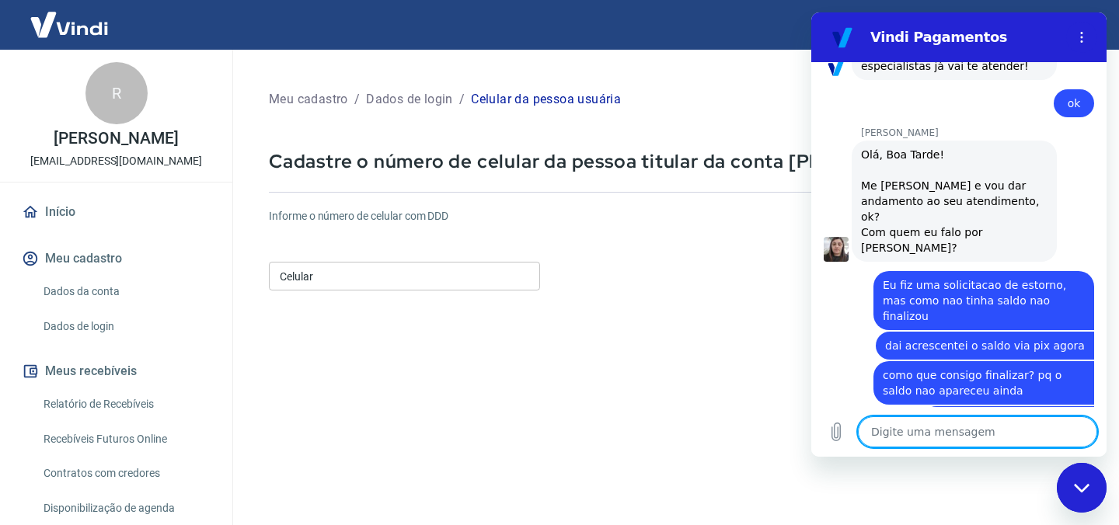
scroll to position [1479, 0]
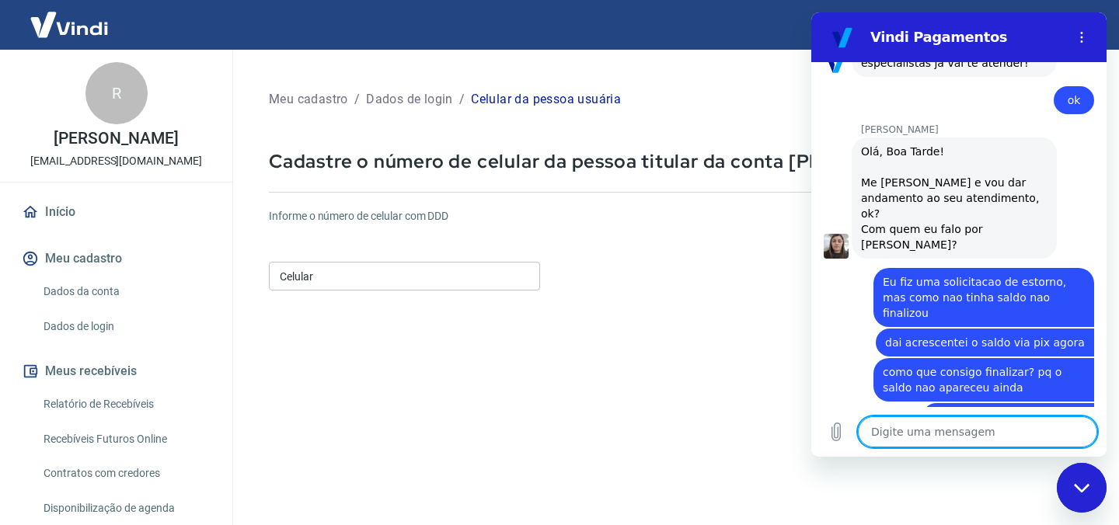
paste textarea "220819675"
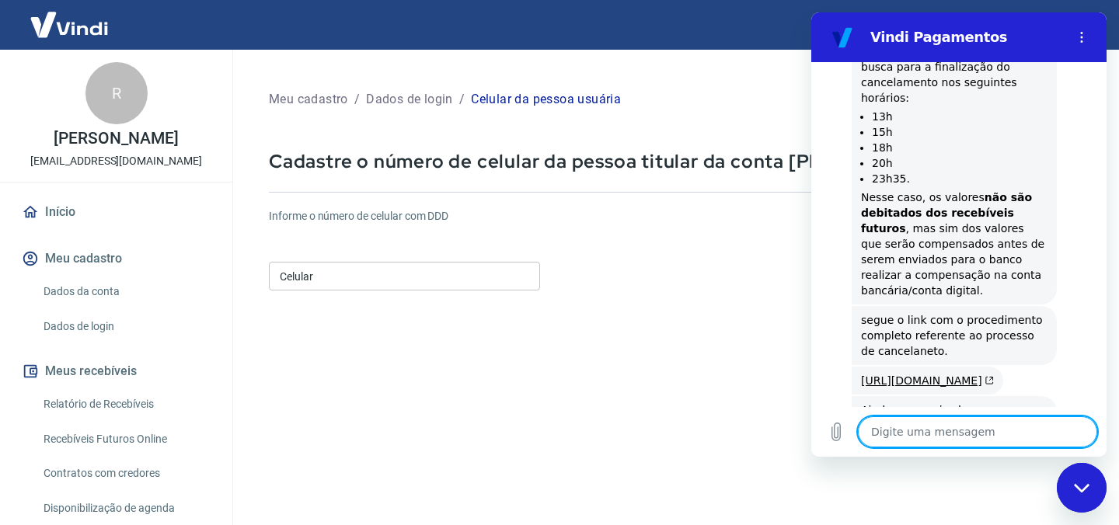
scroll to position [2920, 0]
click at [959, 439] on textarea at bounding box center [977, 432] width 239 height 31
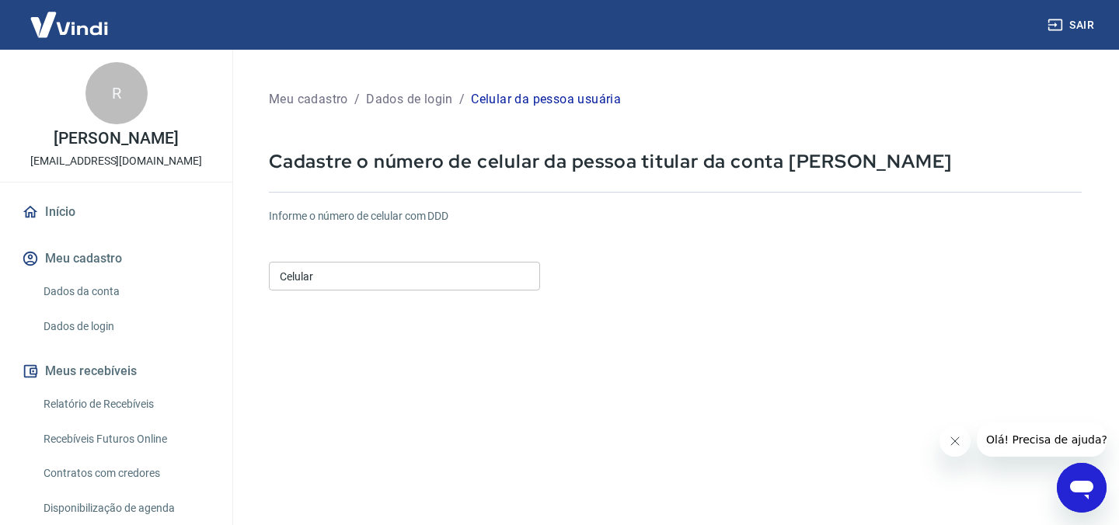
click at [340, 282] on input "Celular" at bounding box center [404, 276] width 271 height 29
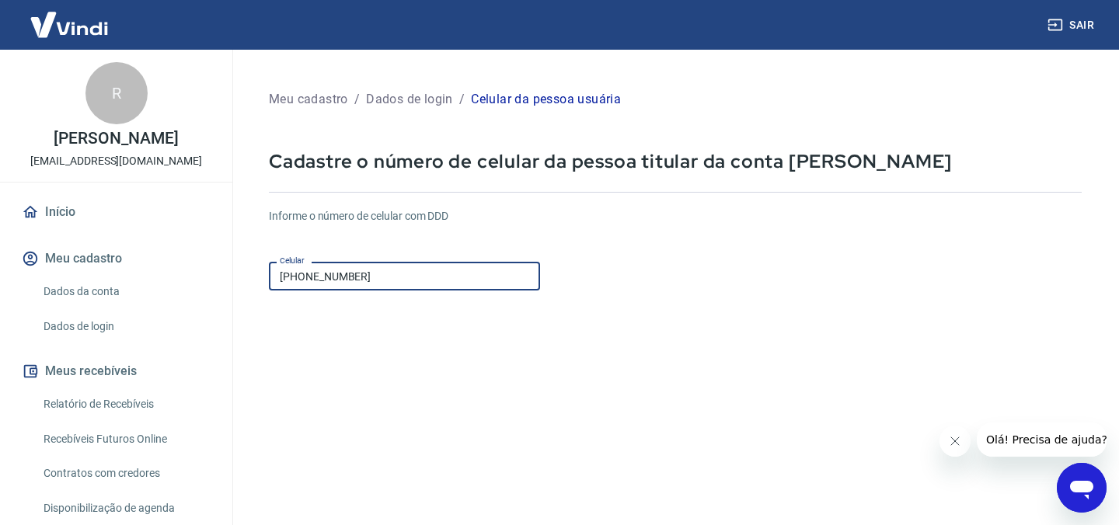
type input "[PHONE_NUMBER]"
click at [856, 372] on form "Informe o número de celular com DDD Celular [PHONE_NUMBER] Celular Continuar Ca…" at bounding box center [675, 423] width 813 height 455
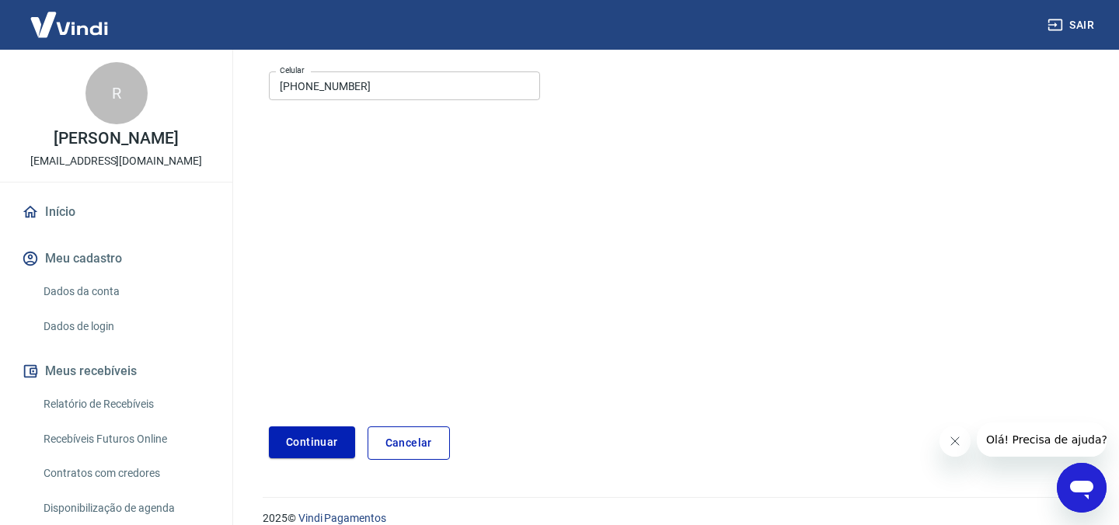
scroll to position [211, 0]
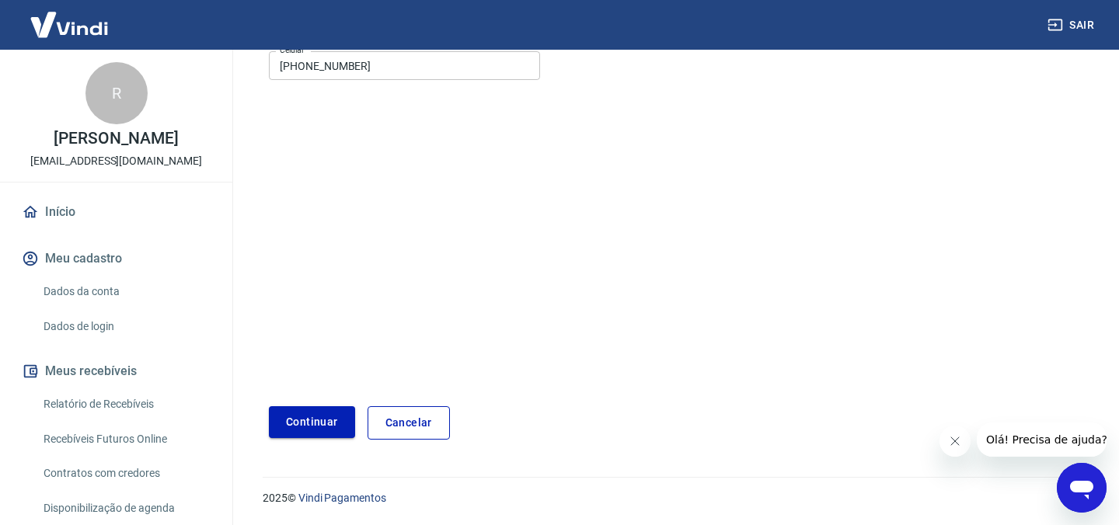
click at [318, 423] on button "Continuar" at bounding box center [312, 422] width 86 height 32
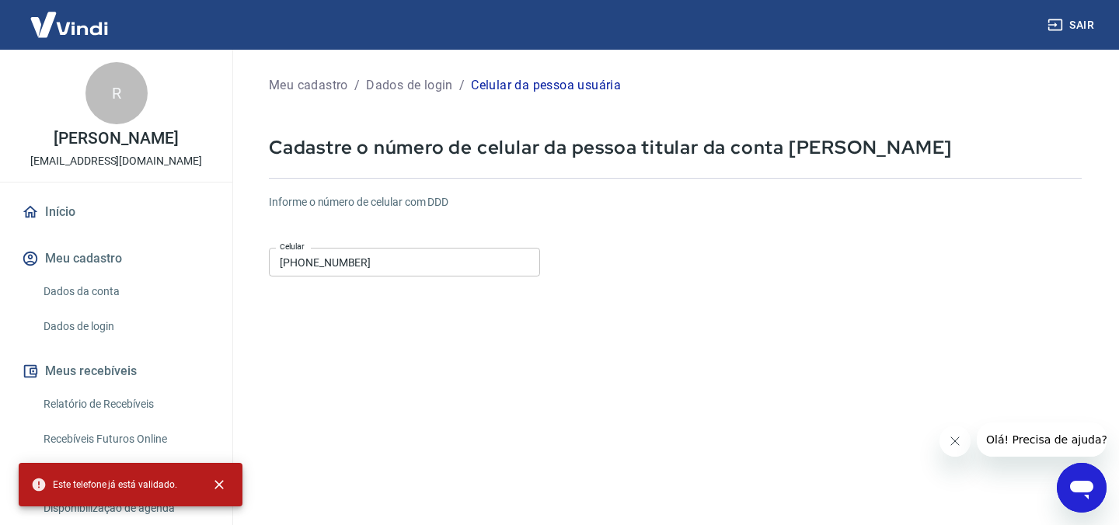
scroll to position [0, 0]
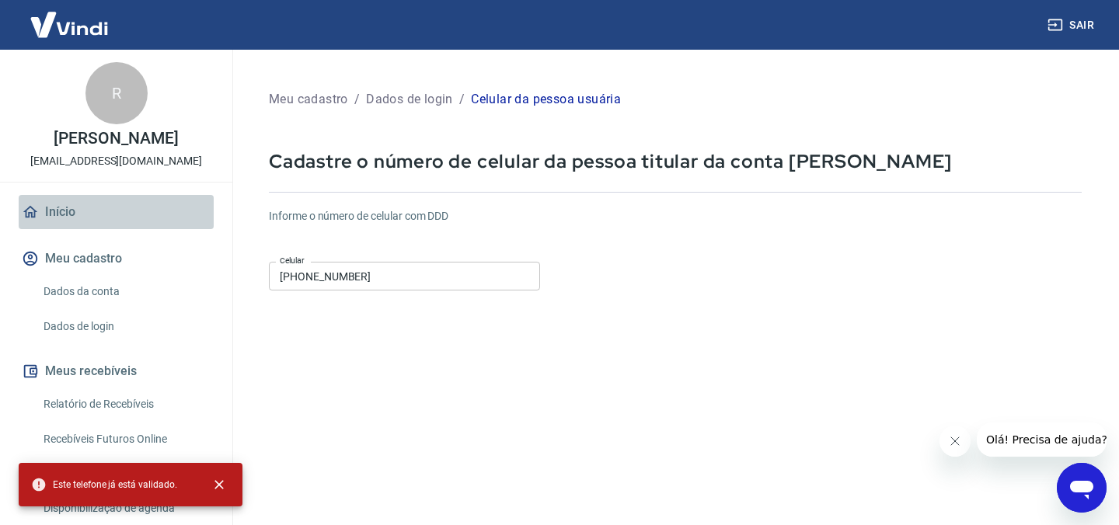
click at [115, 220] on link "Início" at bounding box center [116, 212] width 195 height 34
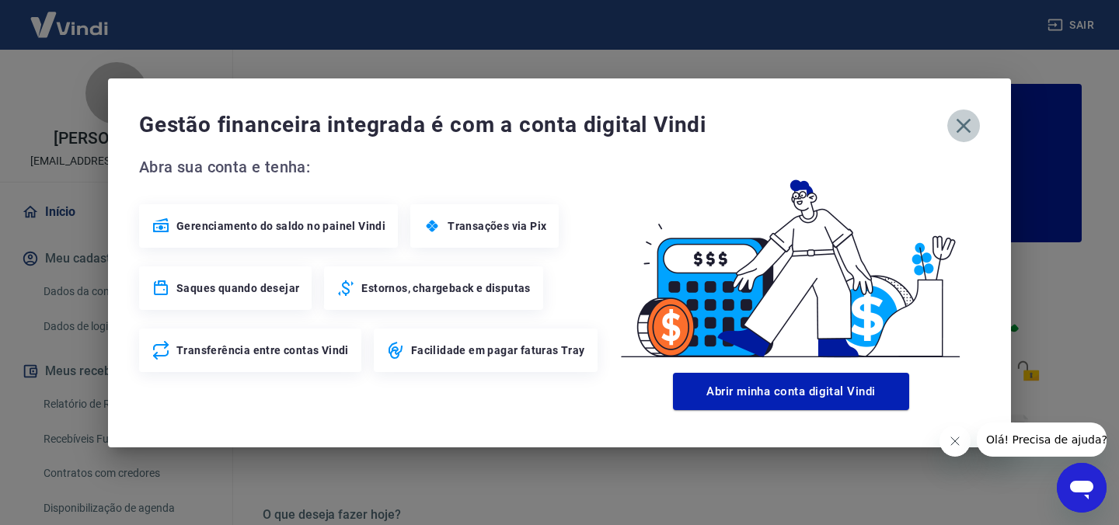
click at [971, 123] on icon "button" at bounding box center [963, 125] width 25 height 25
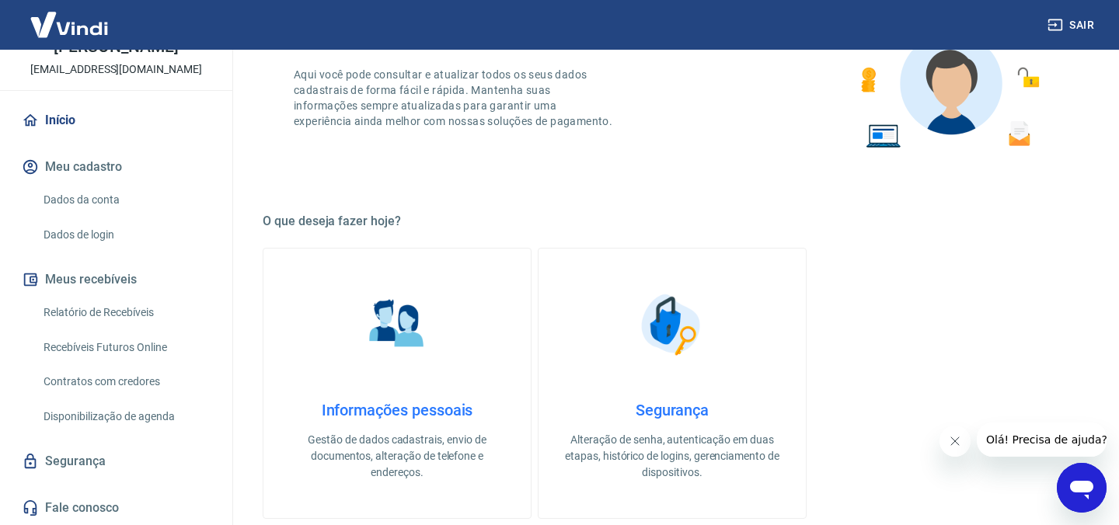
scroll to position [295, 0]
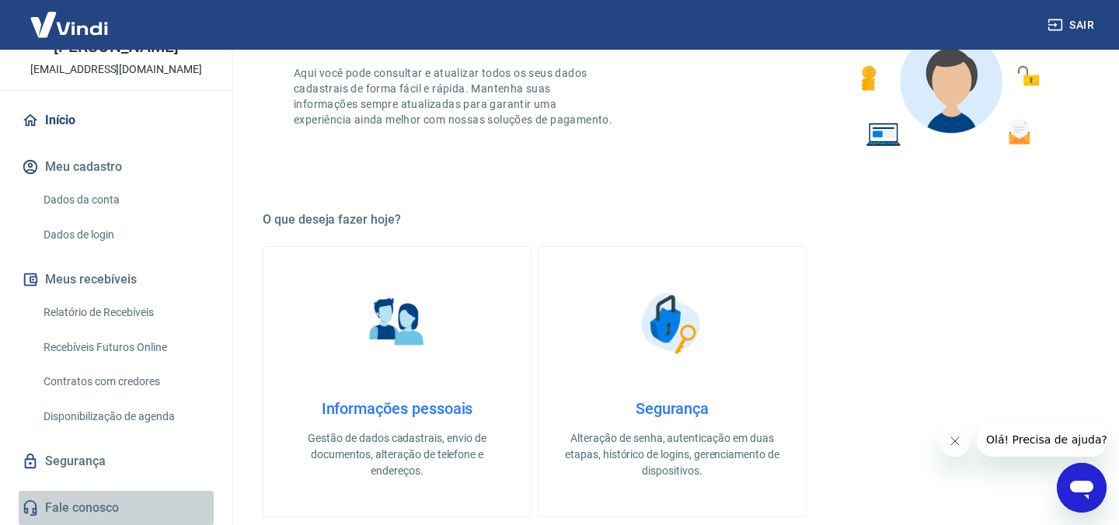
click at [72, 510] on link "Fale conosco" at bounding box center [116, 508] width 195 height 34
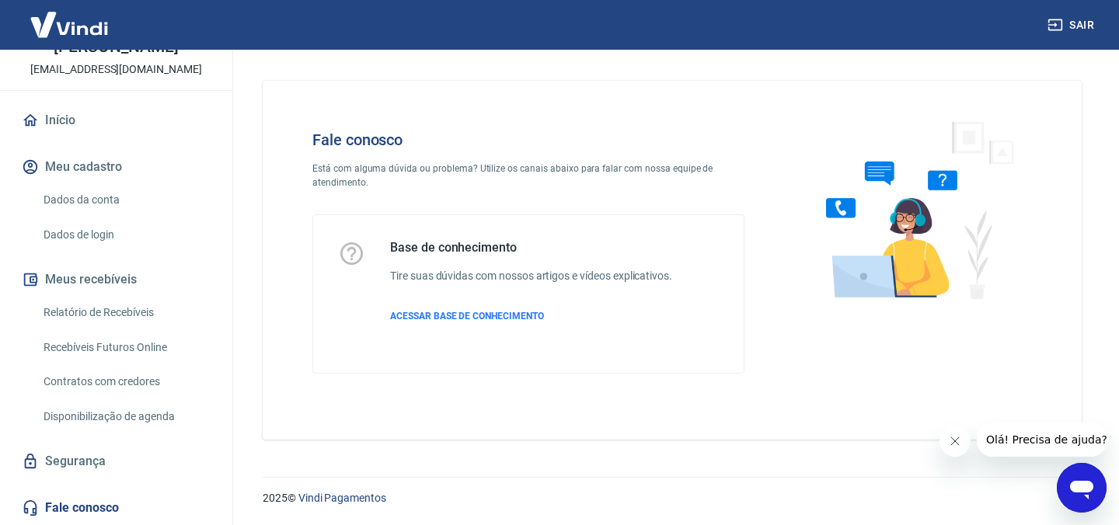
click at [532, 324] on div "Base de conhecimento Tire suas dúvidas com nossos artigos e vídeos explicativos…" at bounding box center [531, 294] width 282 height 108
click at [531, 316] on span "ACESSAR BASE DE CONHECIMENTO" at bounding box center [467, 316] width 154 height 11
